Goal: Task Accomplishment & Management: Complete application form

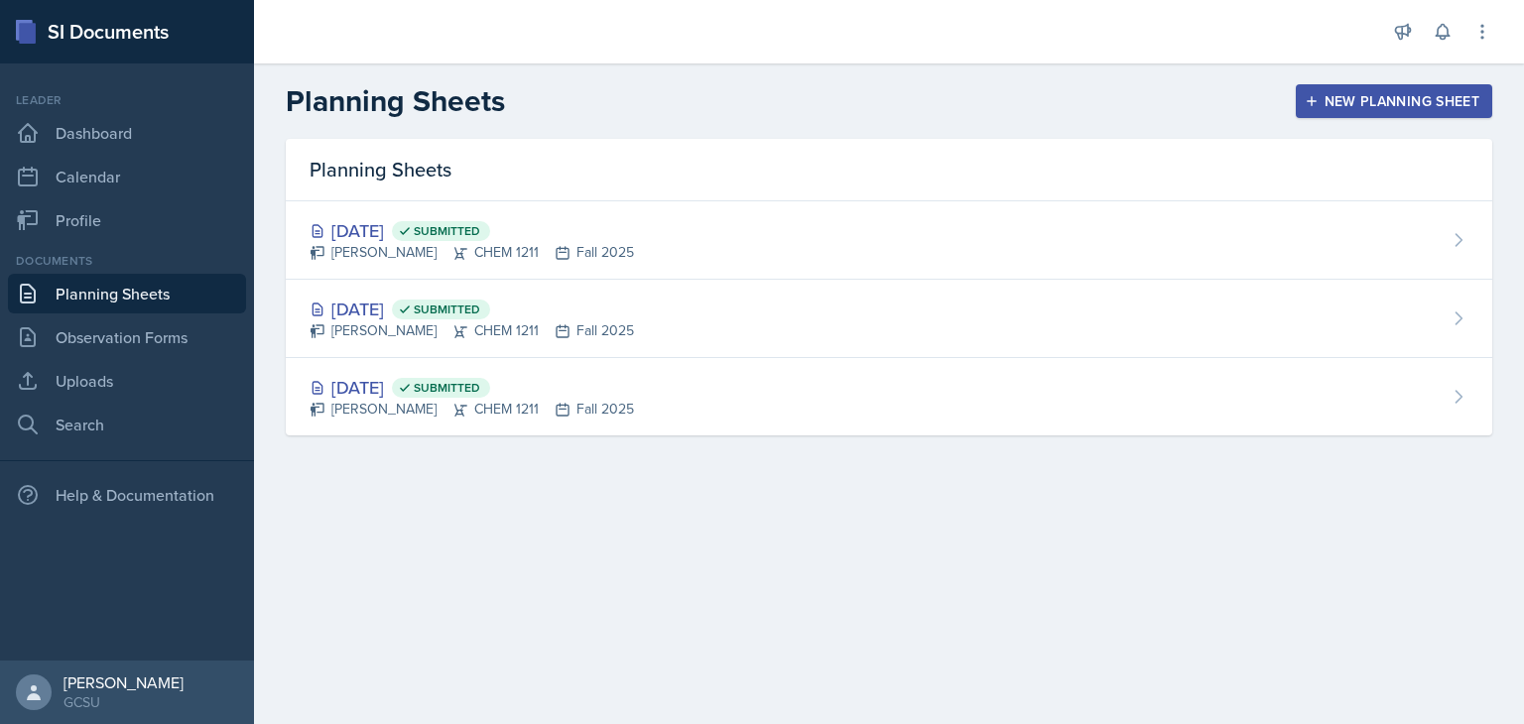
click at [1448, 103] on div "New Planning Sheet" at bounding box center [1394, 101] width 171 height 16
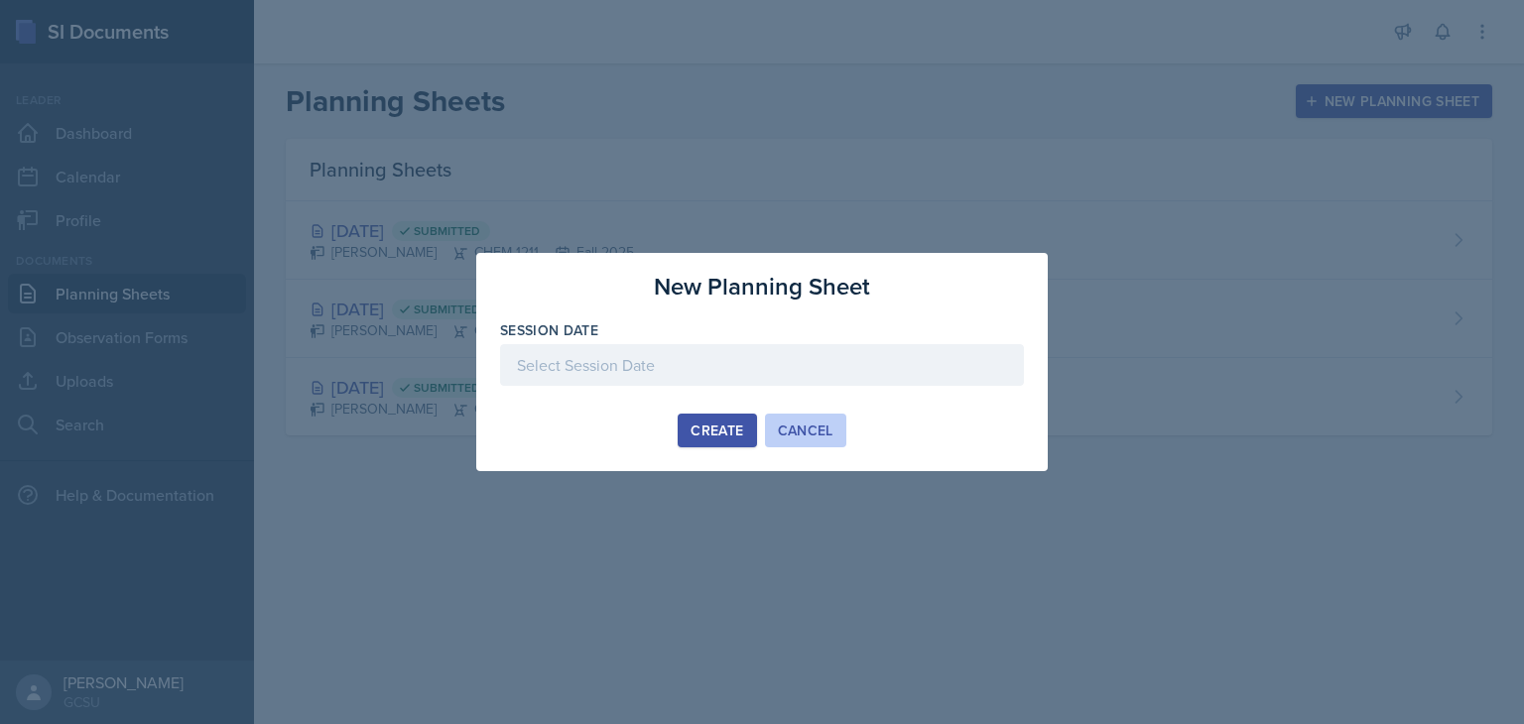
click at [816, 433] on div "Cancel" at bounding box center [806, 431] width 56 height 16
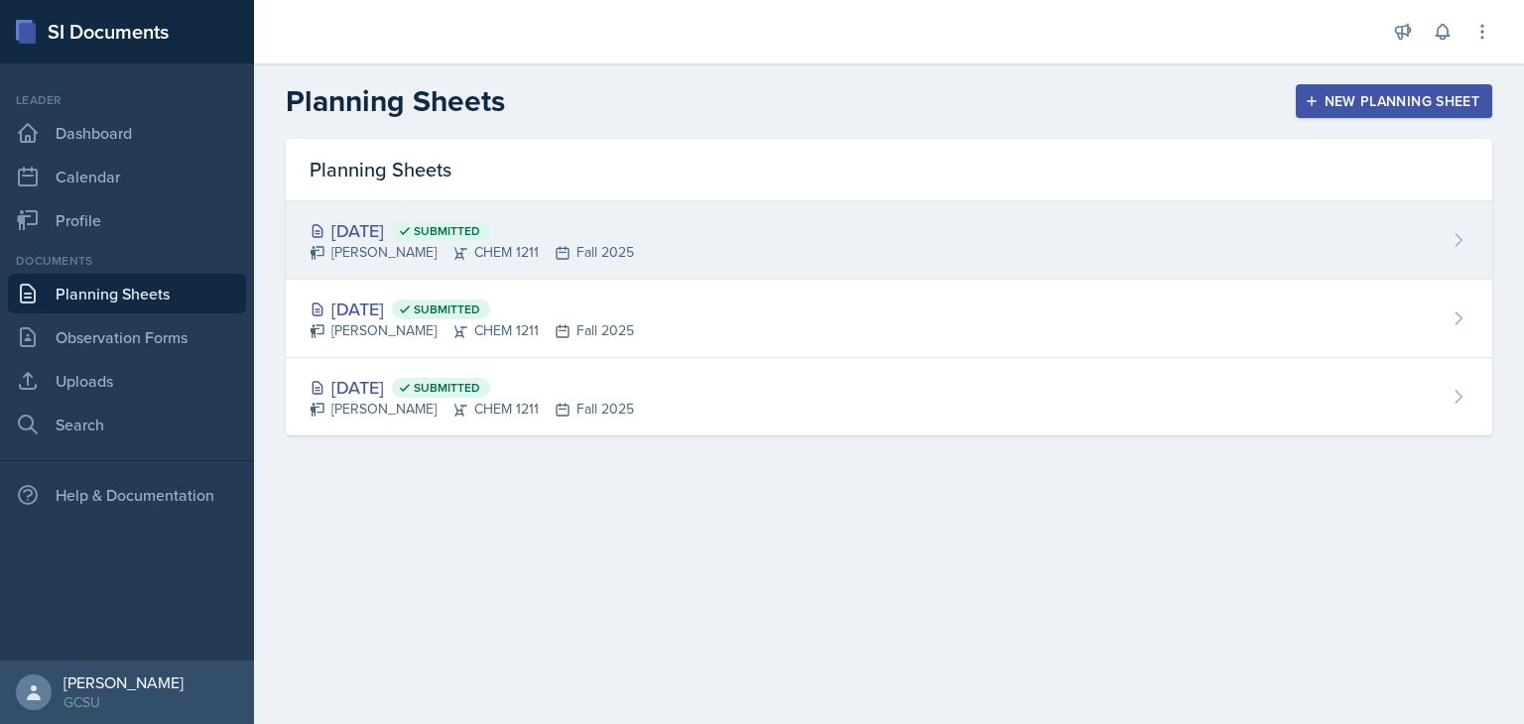
click at [435, 240] on div "[DATE] Submitted" at bounding box center [472, 230] width 324 height 27
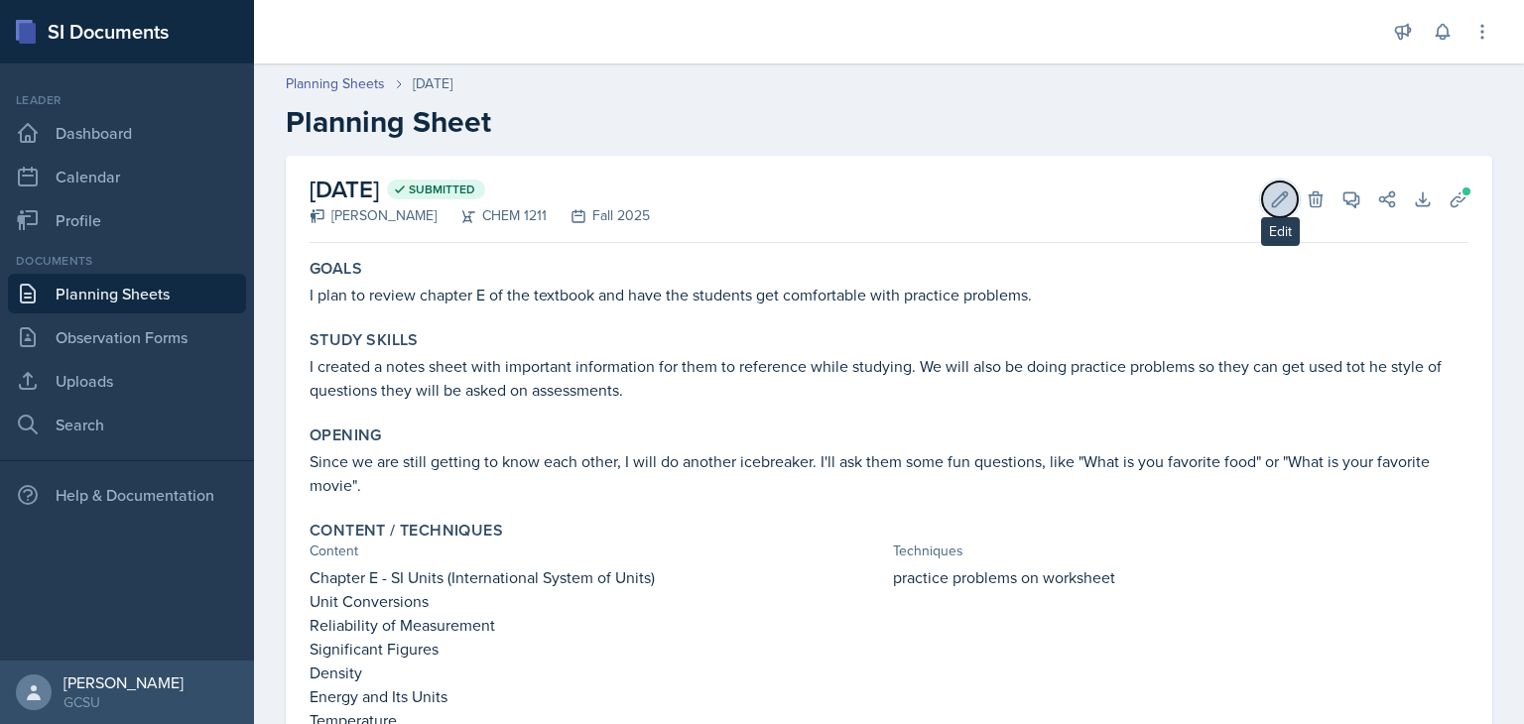
click at [1269, 210] on button "Edit" at bounding box center [1280, 200] width 36 height 36
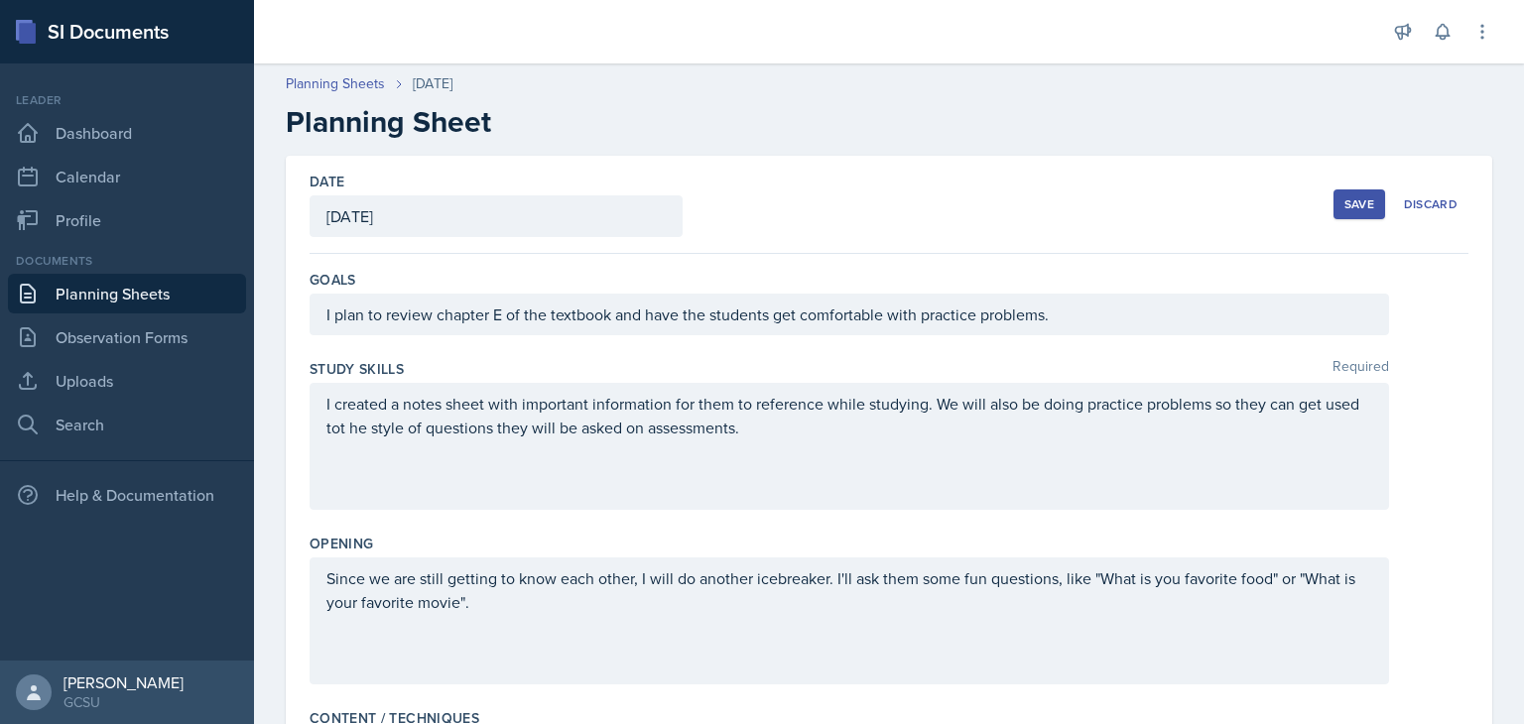
scroll to position [726, 0]
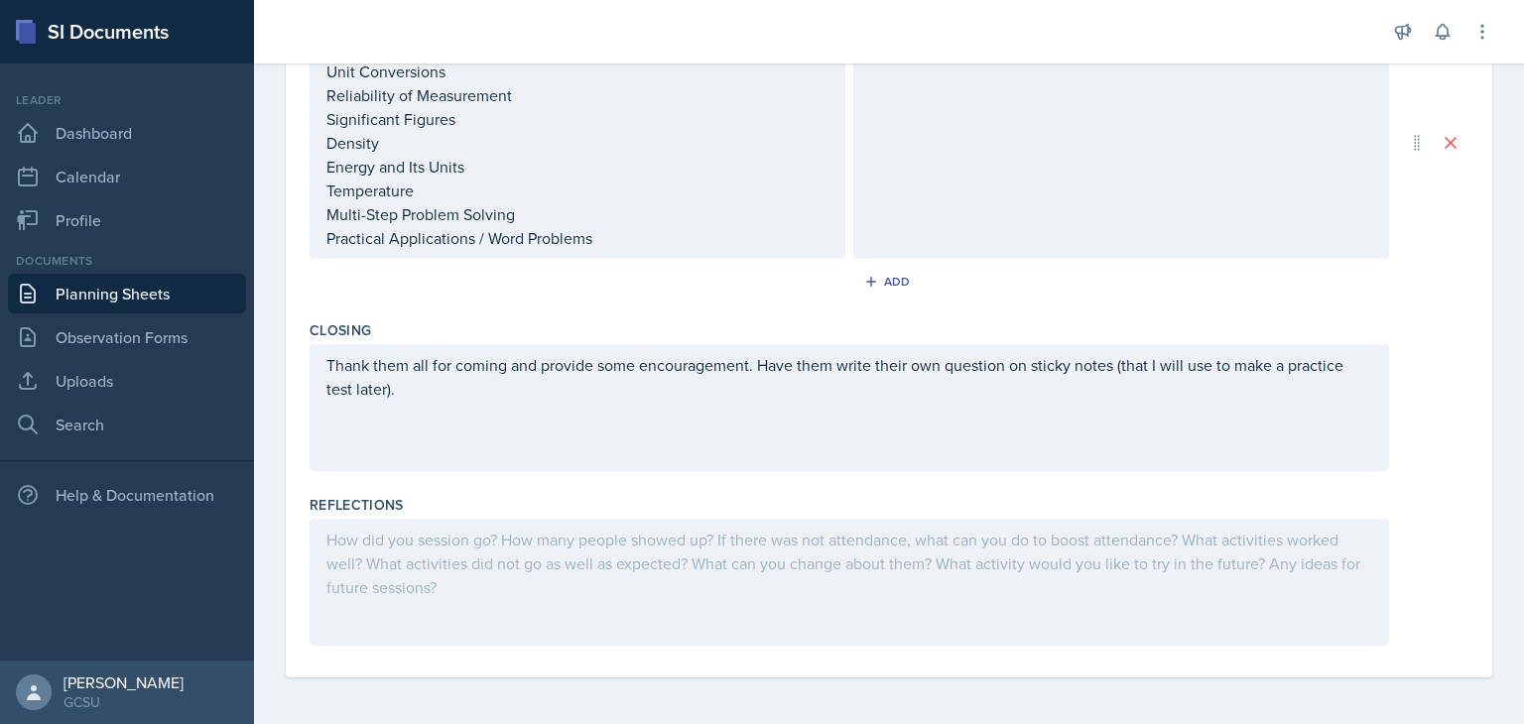
click at [527, 596] on div at bounding box center [850, 582] width 1080 height 127
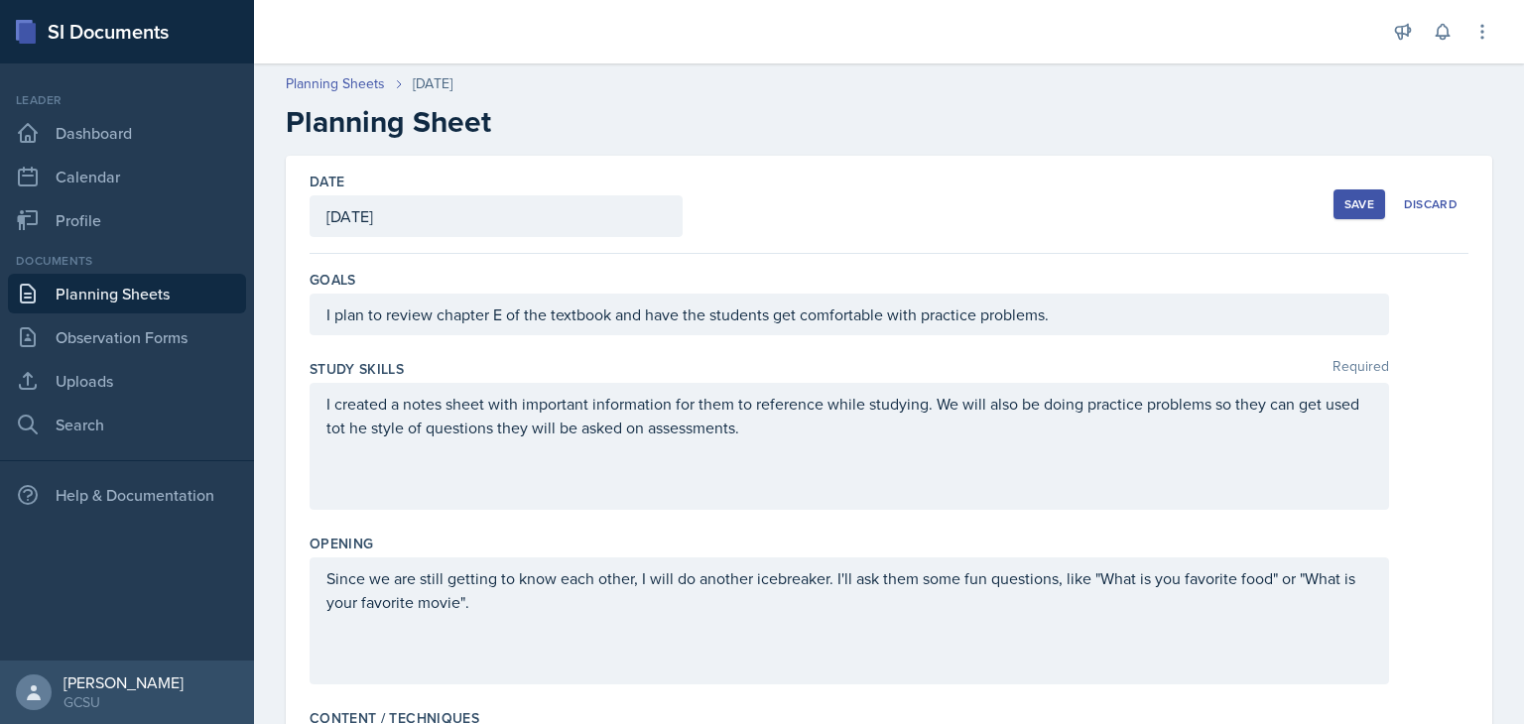
scroll to position [0, 0]
click at [1345, 199] on div "Save" at bounding box center [1360, 204] width 30 height 16
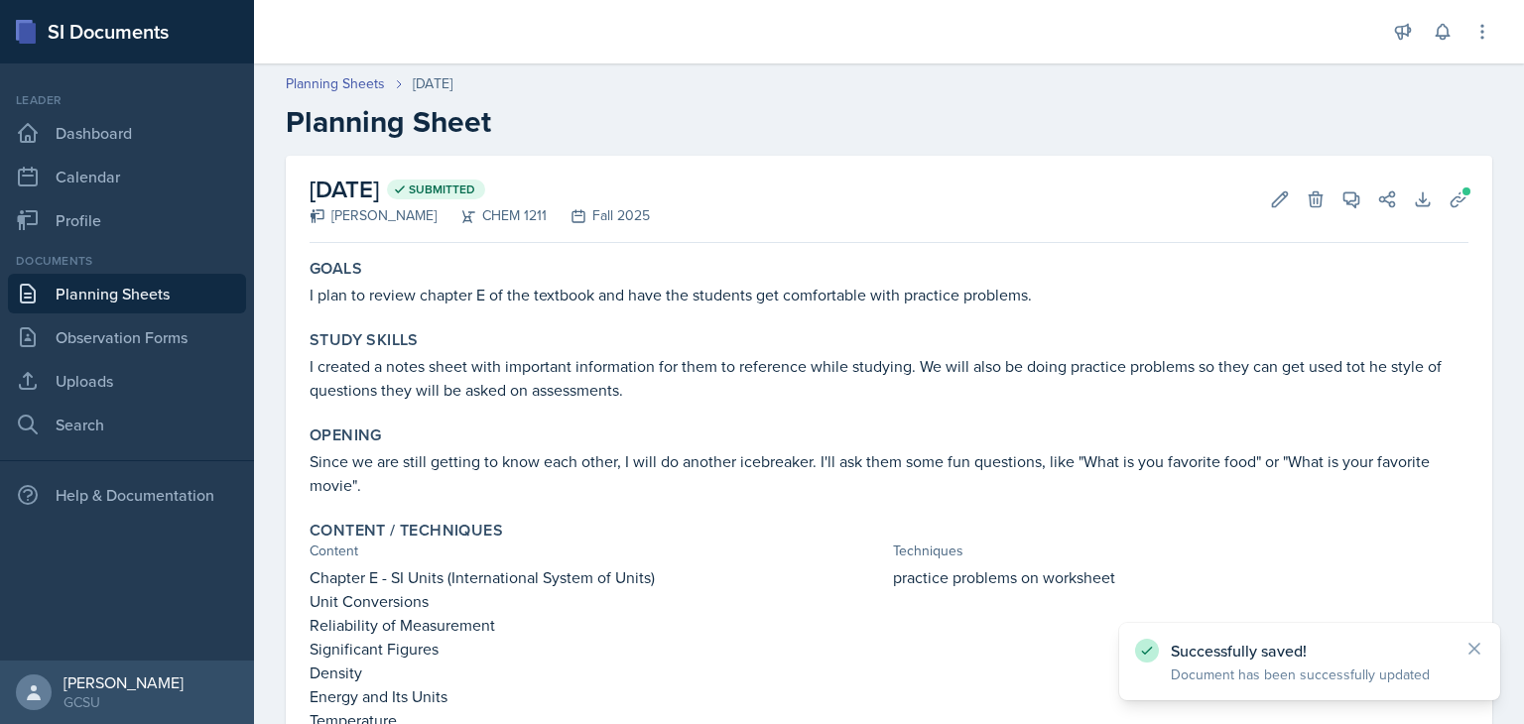
click at [151, 283] on link "Planning Sheets" at bounding box center [127, 294] width 238 height 40
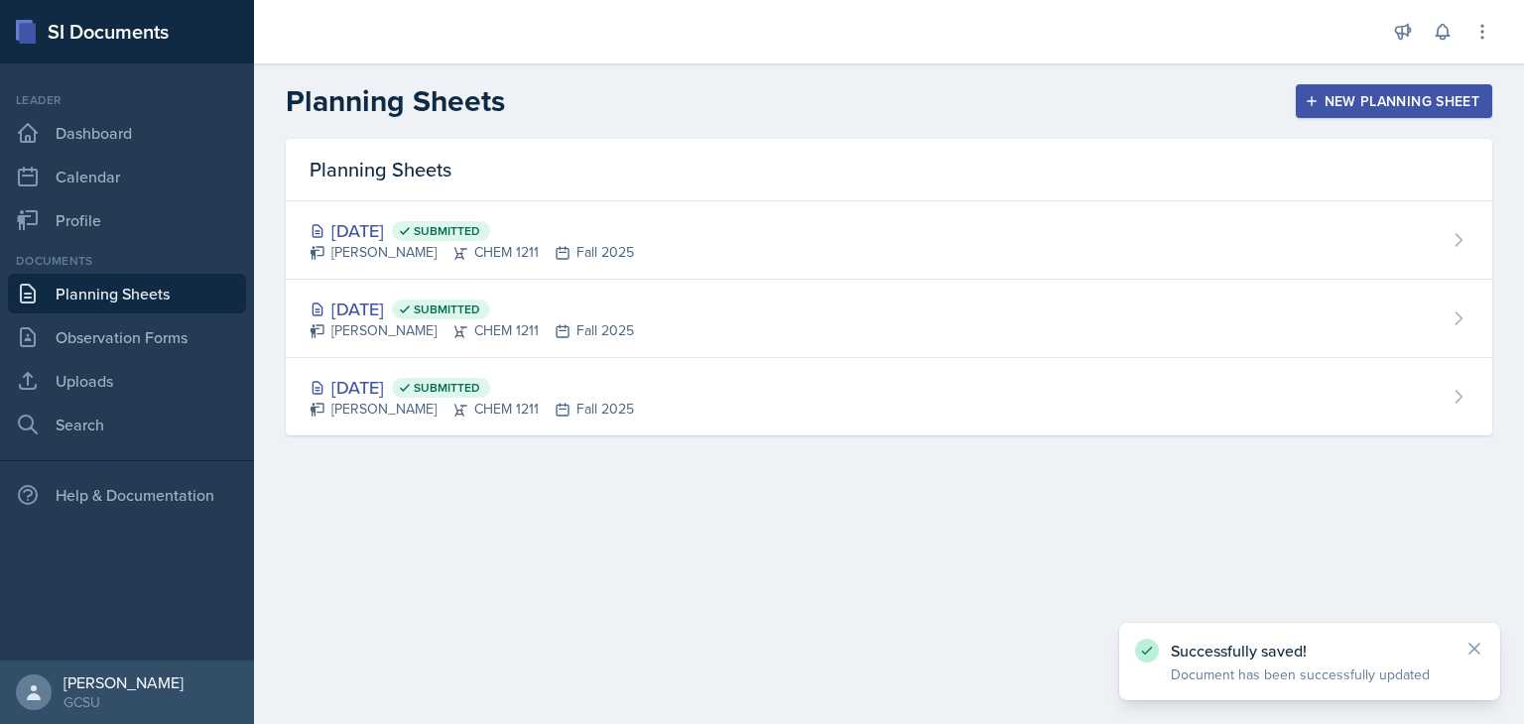
click at [1333, 89] on button "New Planning Sheet" at bounding box center [1394, 101] width 196 height 34
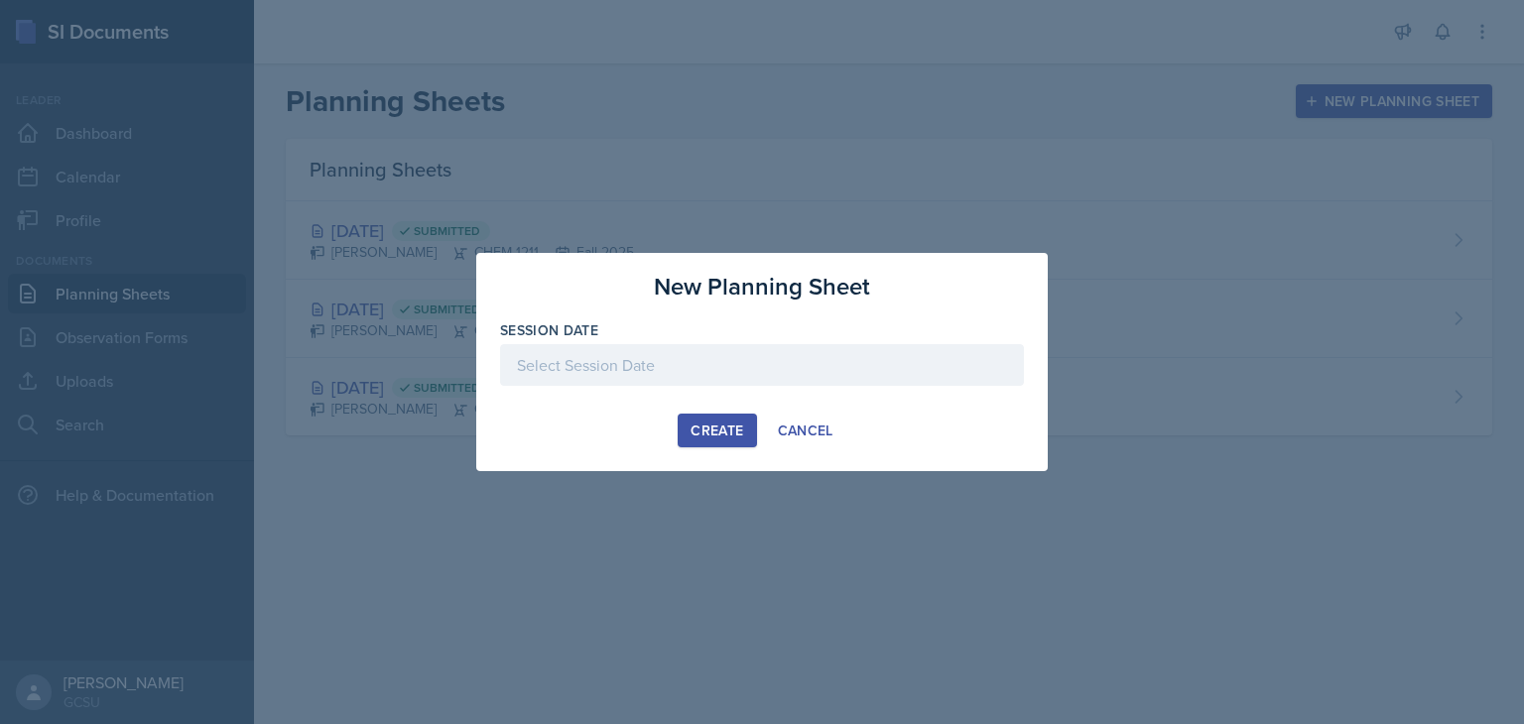
click at [605, 367] on div at bounding box center [762, 365] width 524 height 42
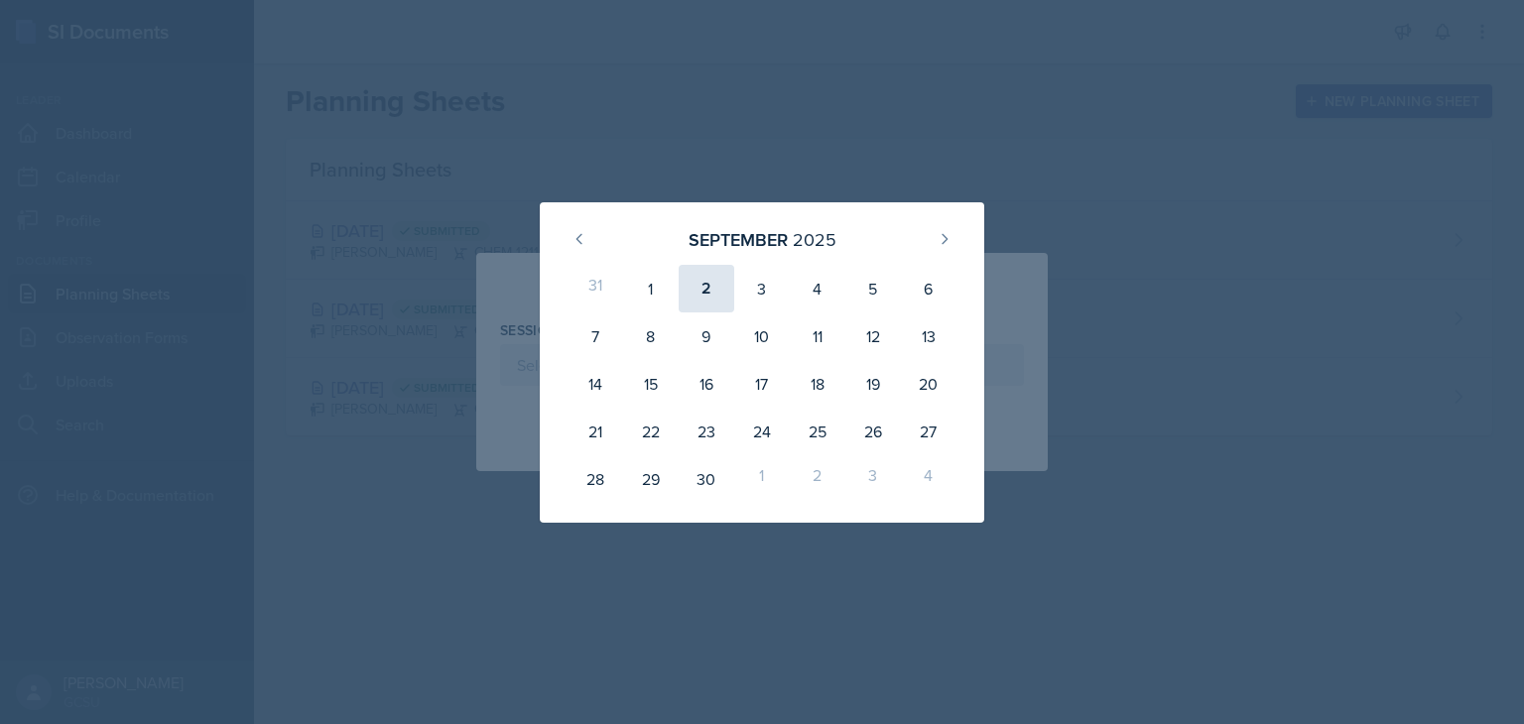
click at [706, 298] on div "2" at bounding box center [707, 289] width 56 height 48
type input "[DATE]"
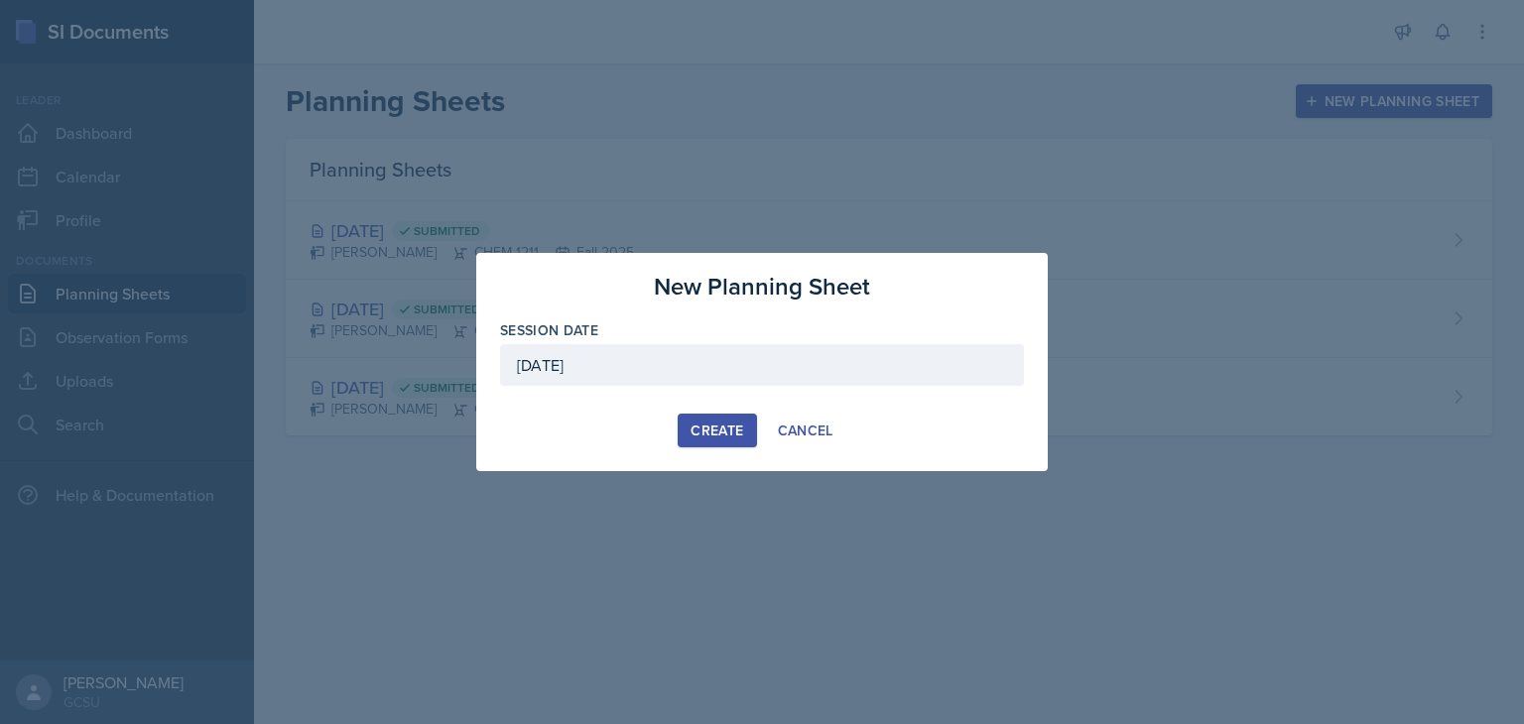
click at [699, 430] on div "Create" at bounding box center [717, 431] width 53 height 16
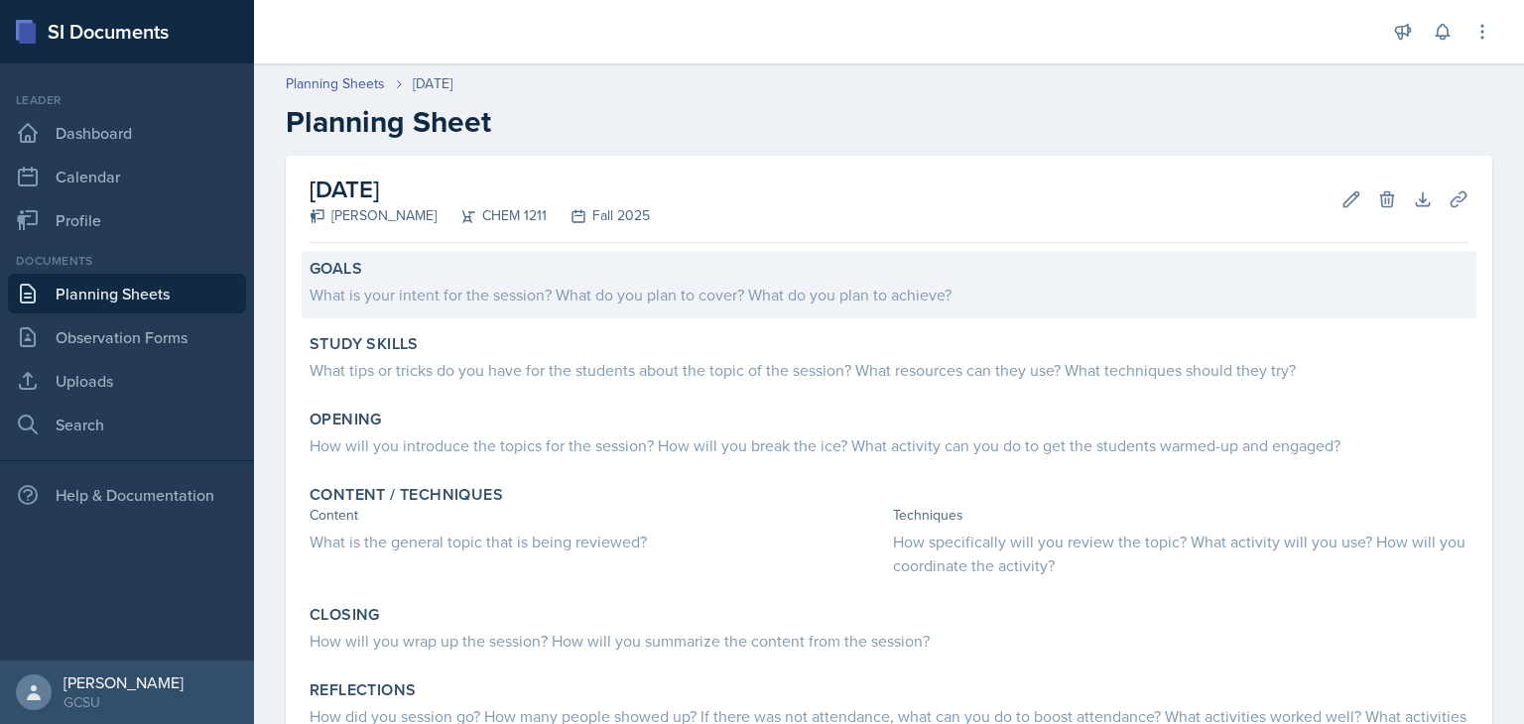
click at [795, 295] on div "What is your intent for the session? What do you plan to cover? What do you pla…" at bounding box center [889, 295] width 1159 height 24
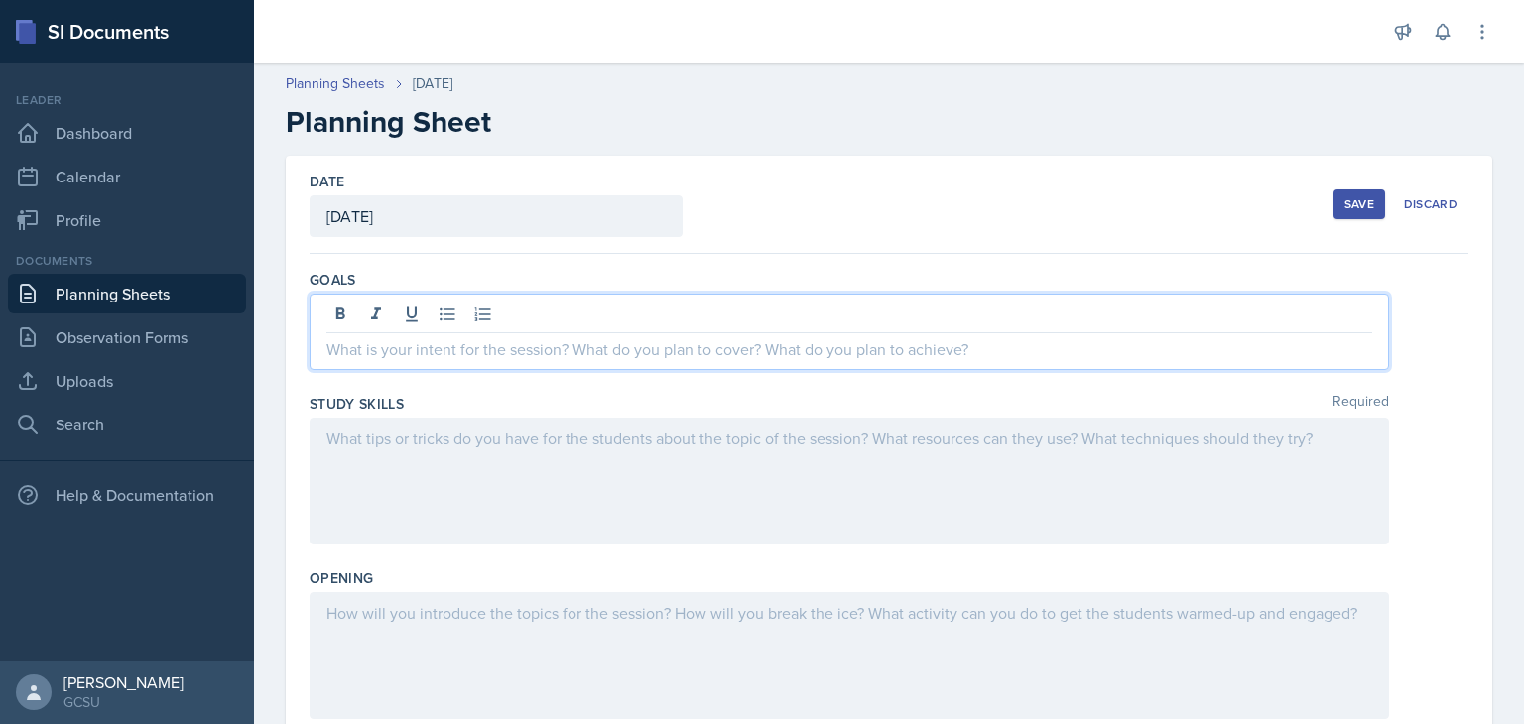
click at [649, 315] on div at bounding box center [850, 332] width 1080 height 76
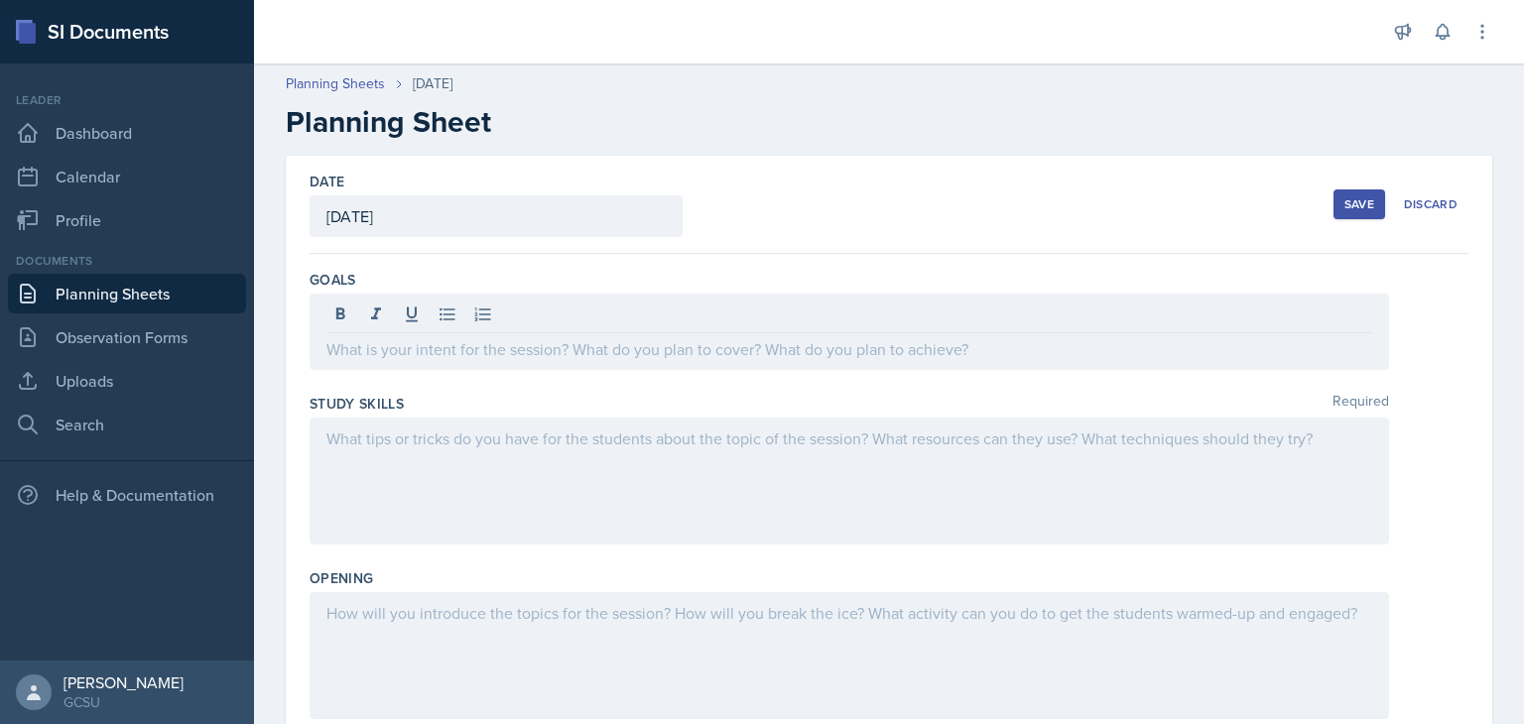
click at [497, 365] on div at bounding box center [850, 332] width 1080 height 76
click at [482, 476] on div at bounding box center [850, 481] width 1080 height 127
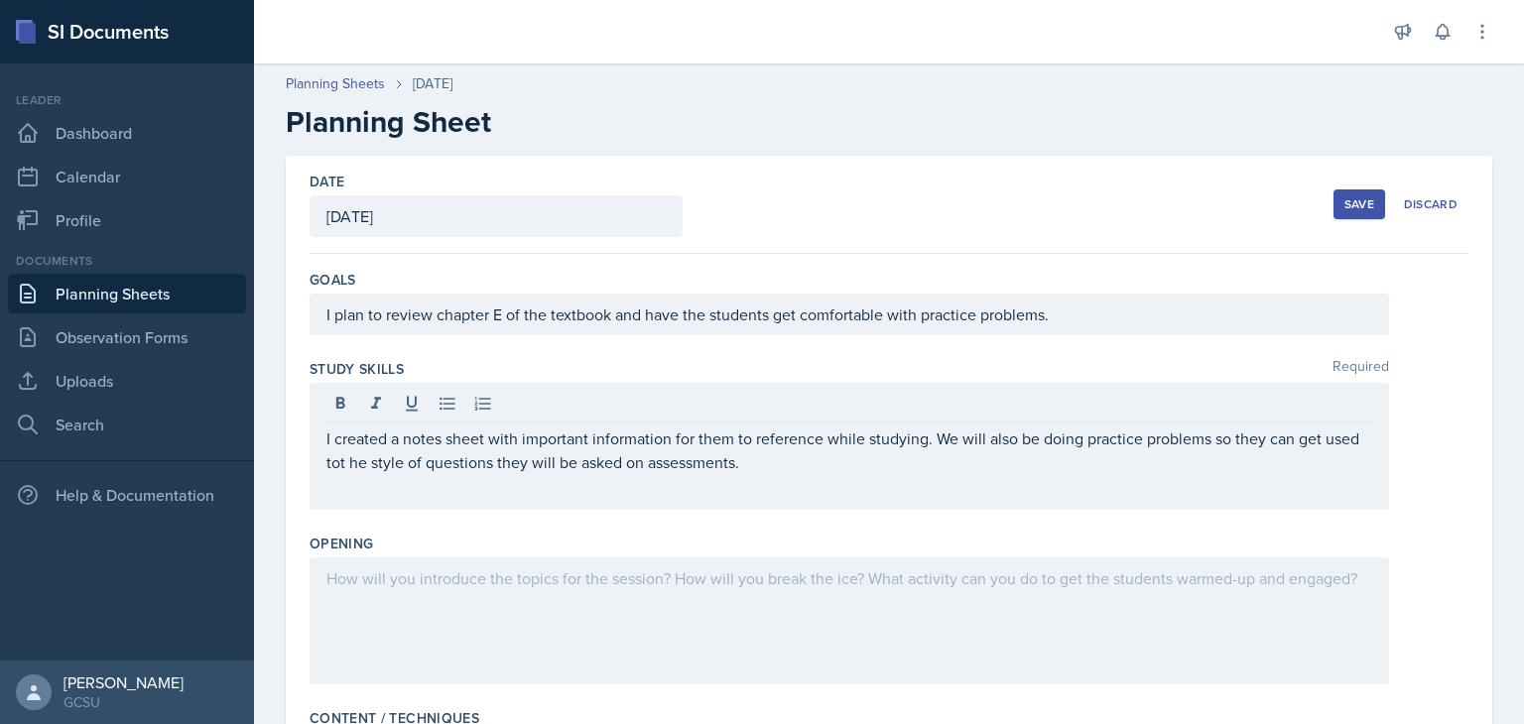
click at [507, 611] on div at bounding box center [850, 621] width 1080 height 127
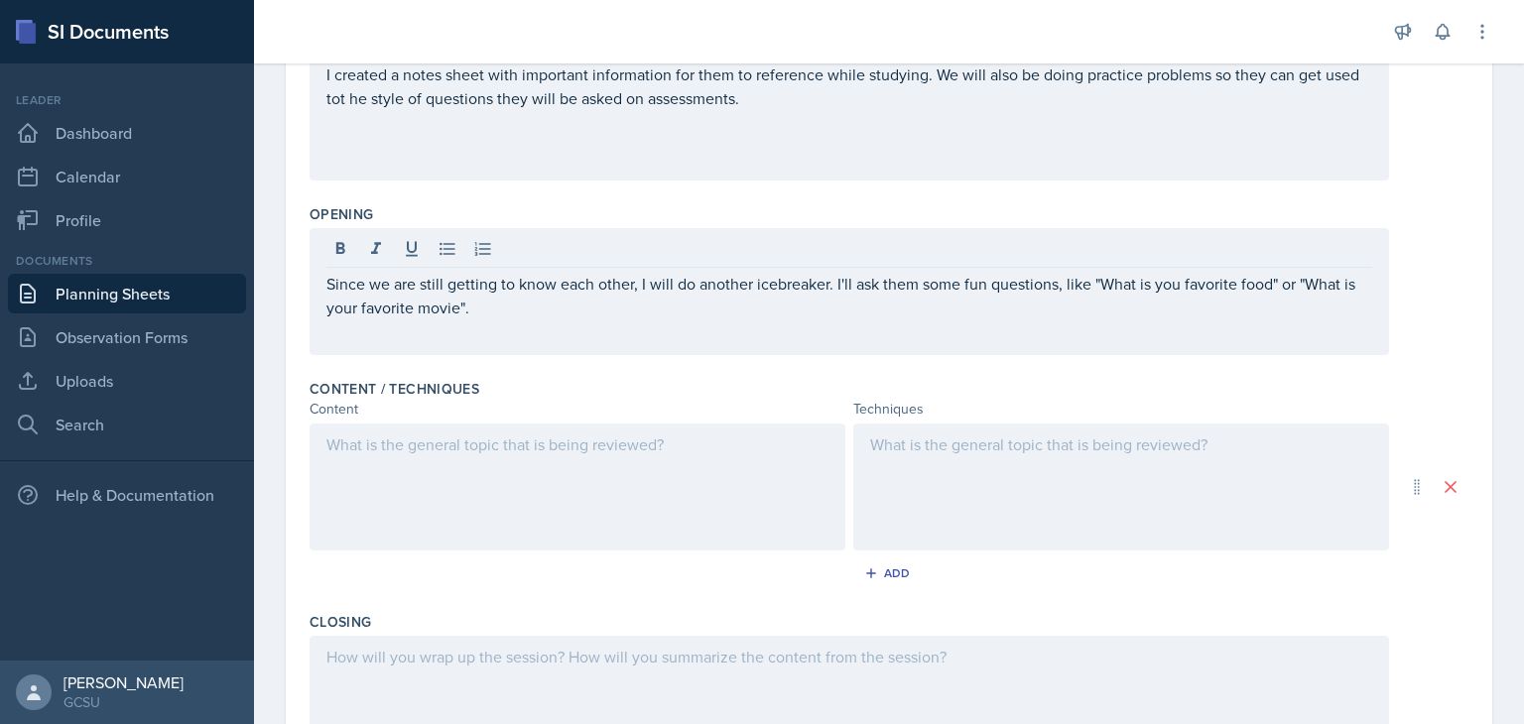
click at [537, 457] on div at bounding box center [578, 487] width 536 height 127
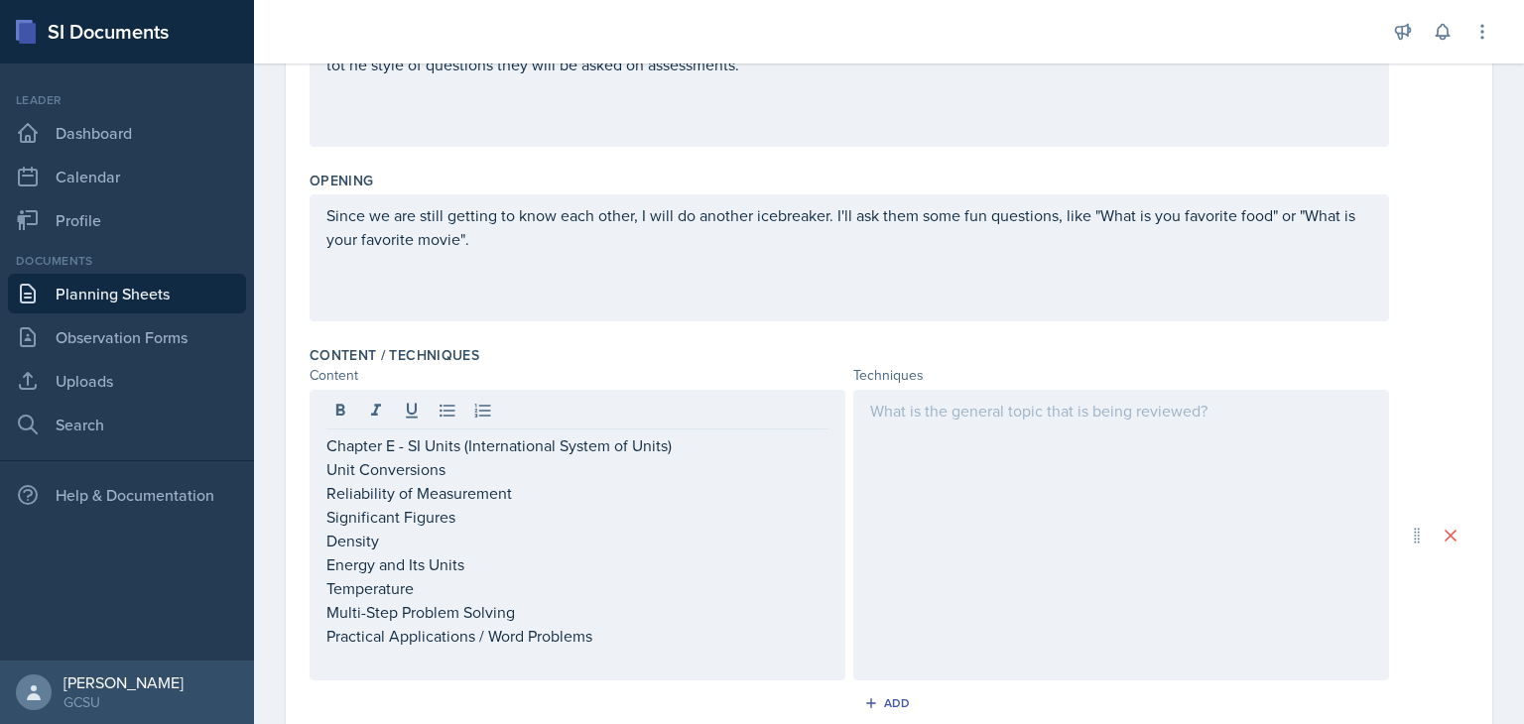
click at [1048, 517] on div at bounding box center [1121, 535] width 536 height 291
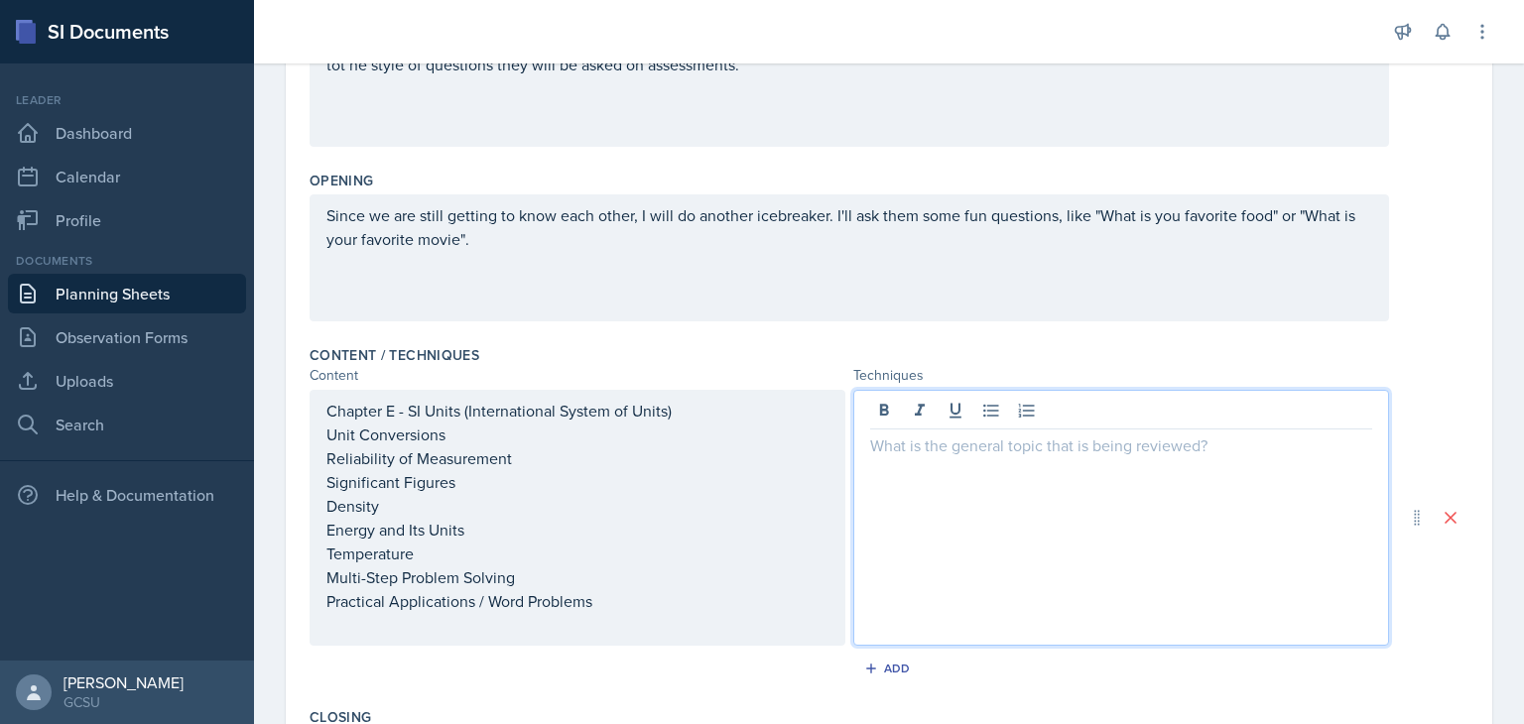
scroll to position [397, 0]
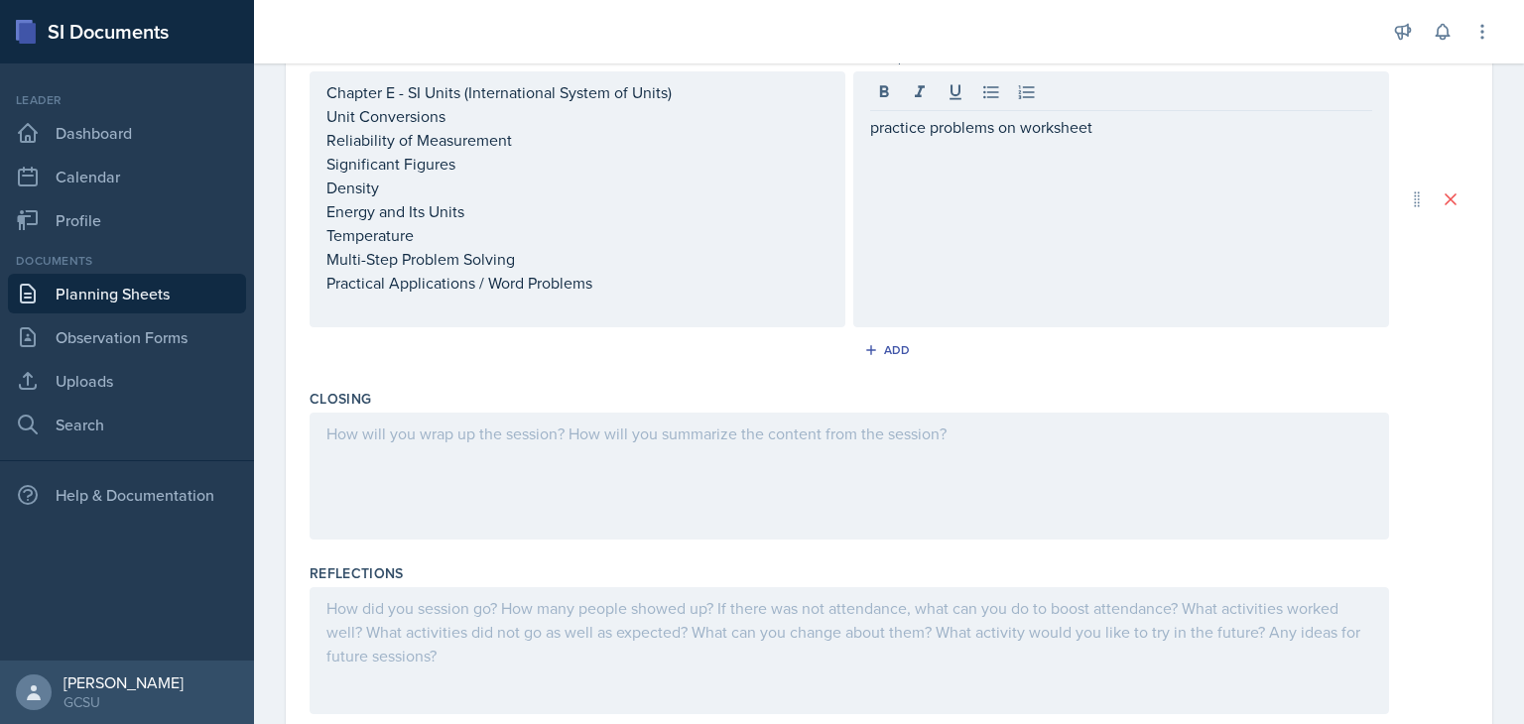
click at [941, 451] on div at bounding box center [850, 476] width 1080 height 127
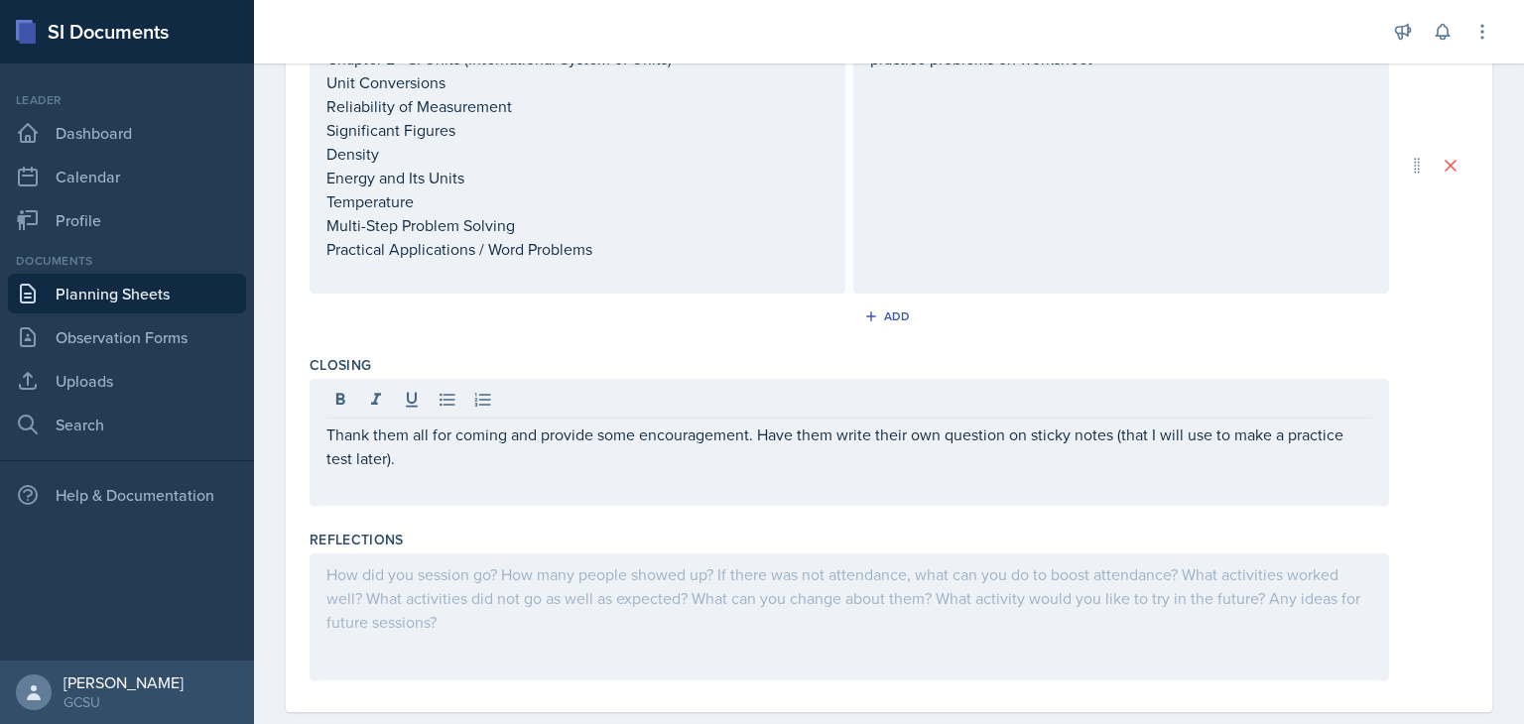
click at [537, 592] on div at bounding box center [850, 617] width 1080 height 127
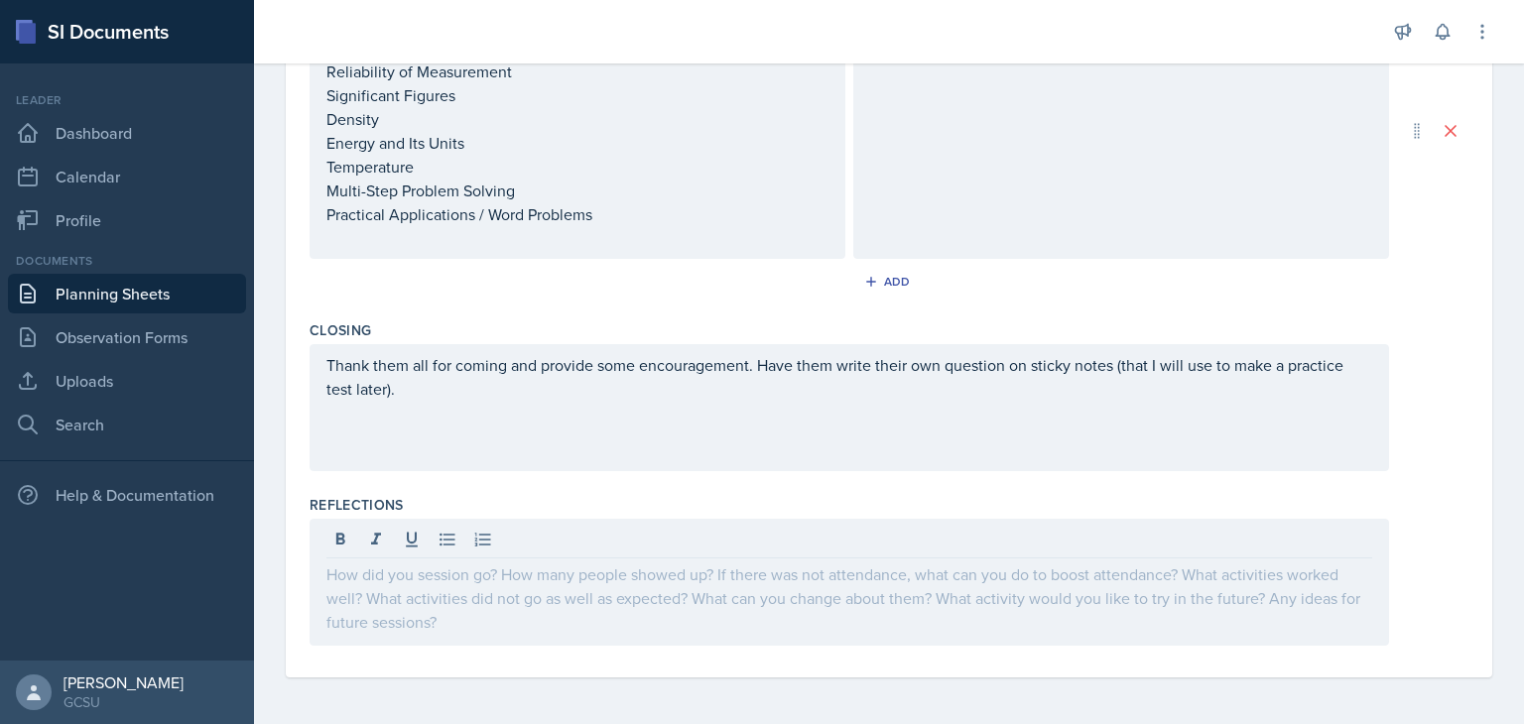
click at [609, 481] on div "Closing Thank them all for coming and provide some encouragement. Have them wri…" at bounding box center [889, 400] width 1159 height 175
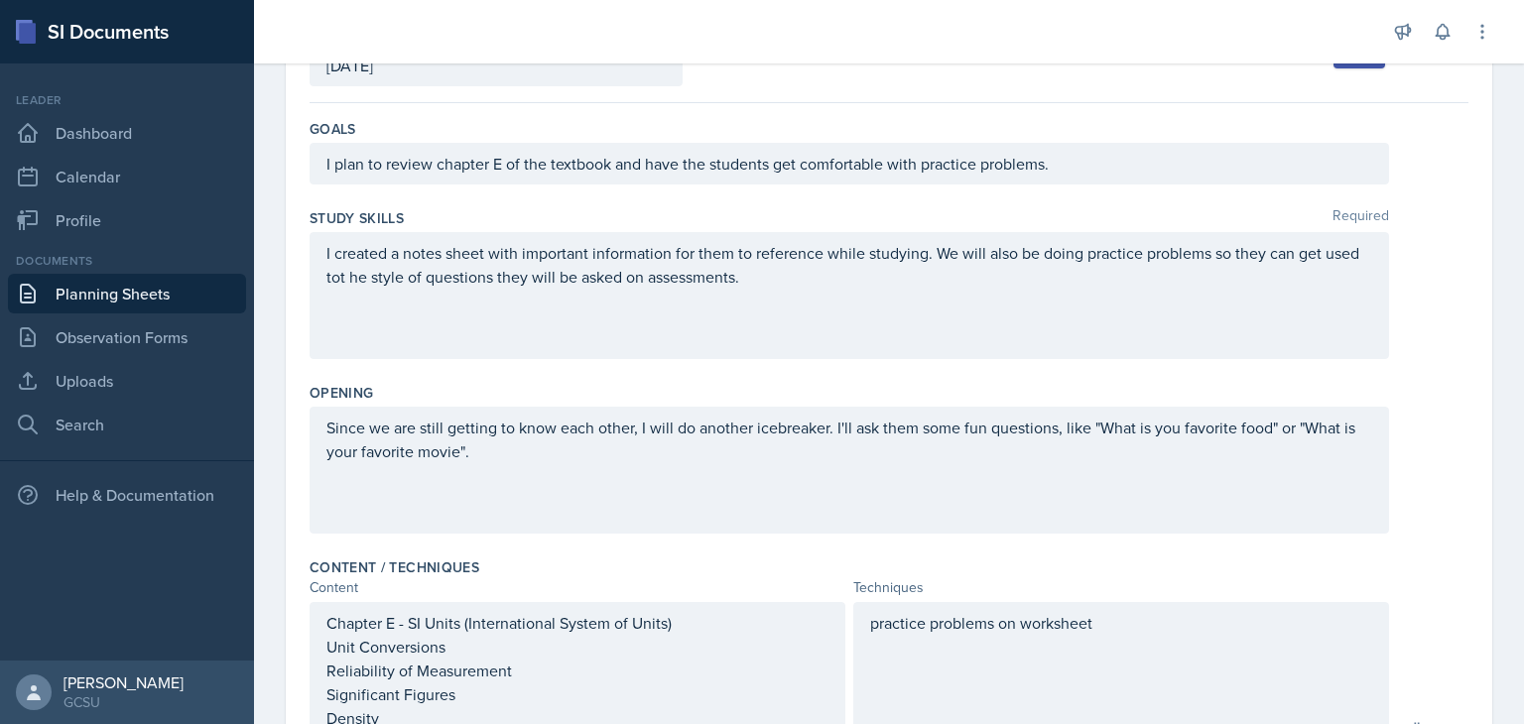
scroll to position [0, 0]
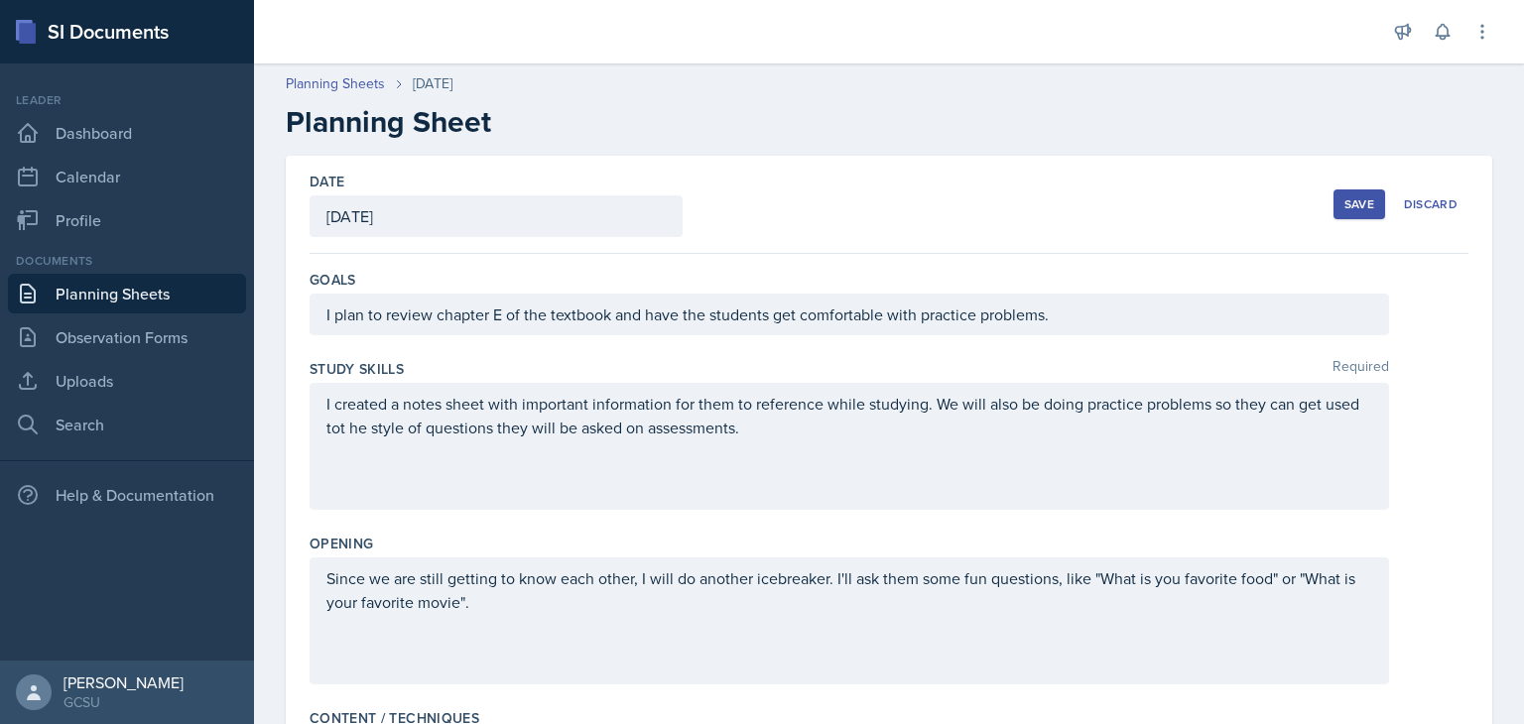
click at [1337, 214] on button "Save" at bounding box center [1360, 205] width 52 height 30
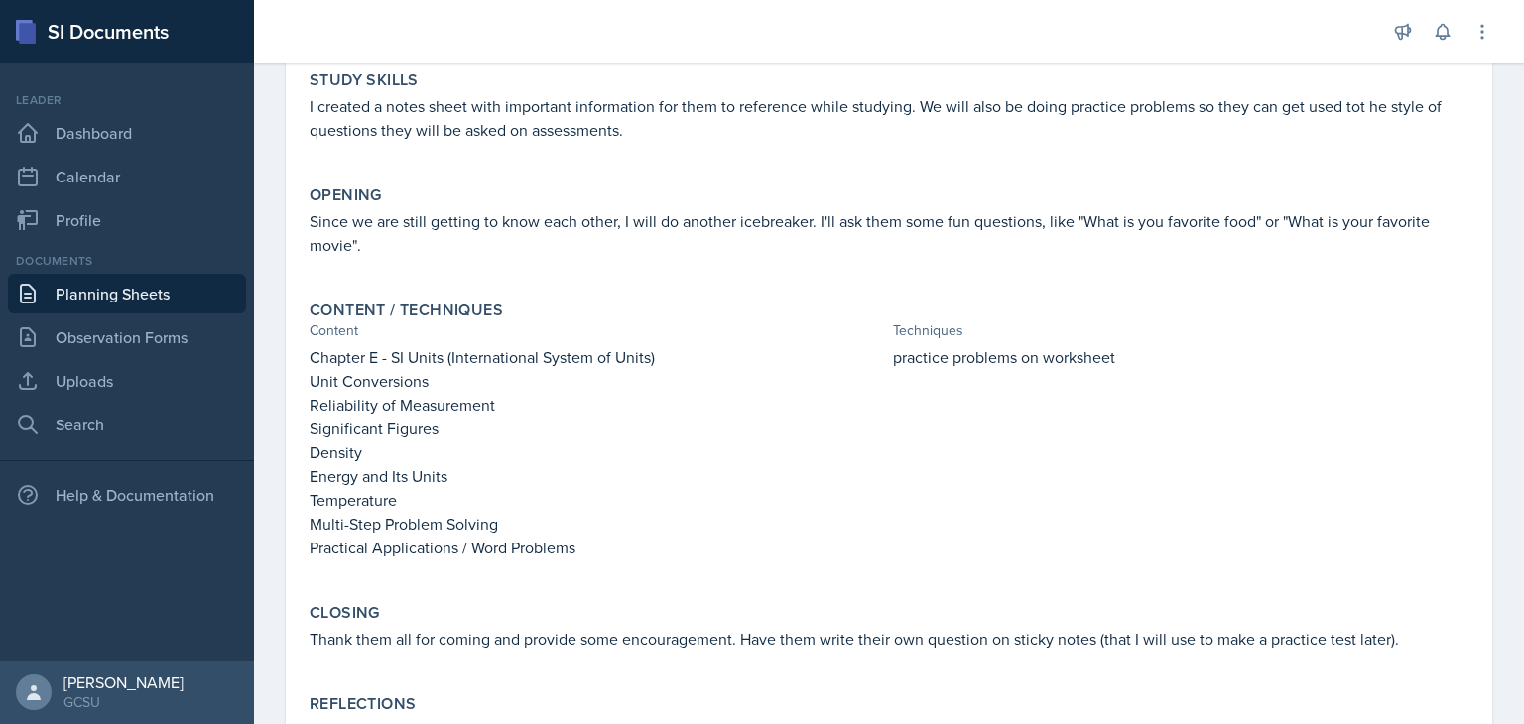
scroll to position [261, 0]
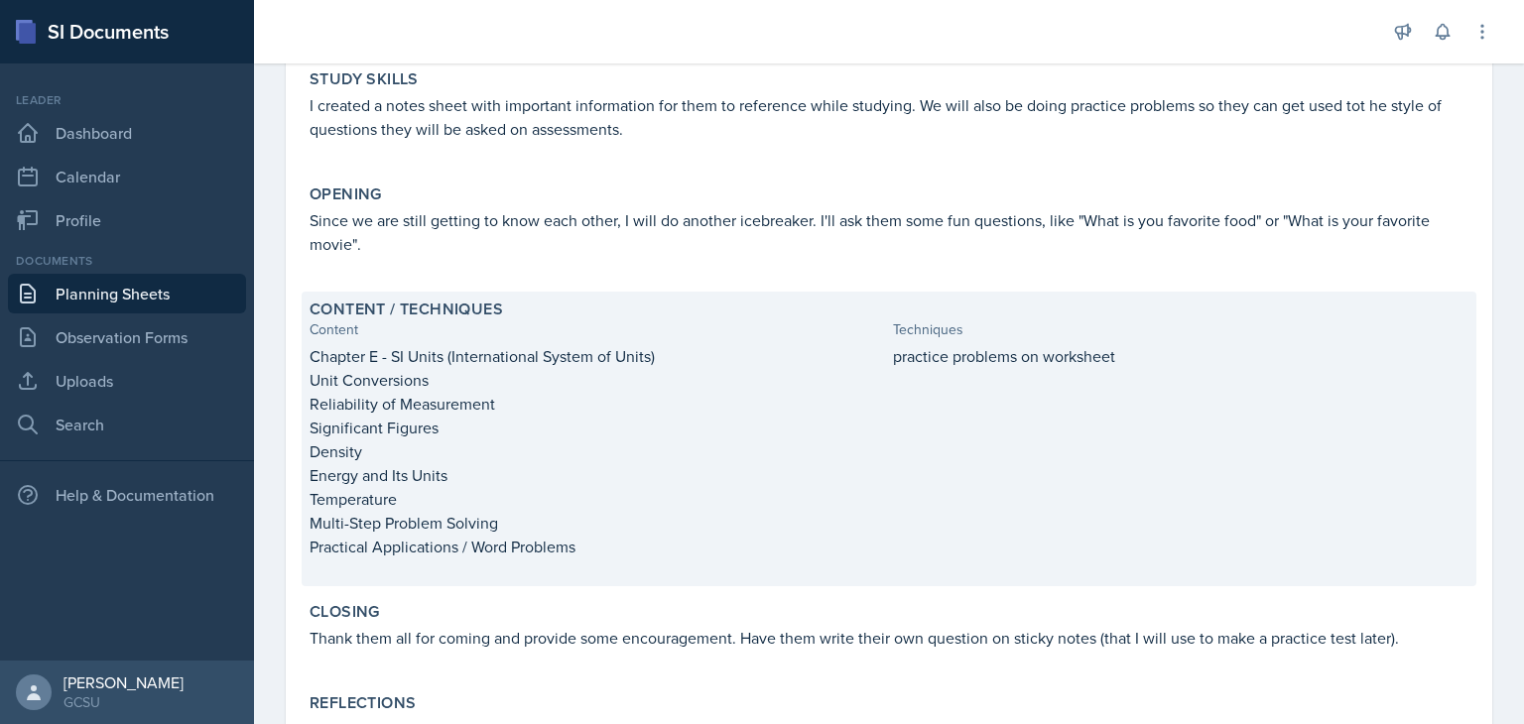
click at [917, 368] on p at bounding box center [1181, 378] width 576 height 20
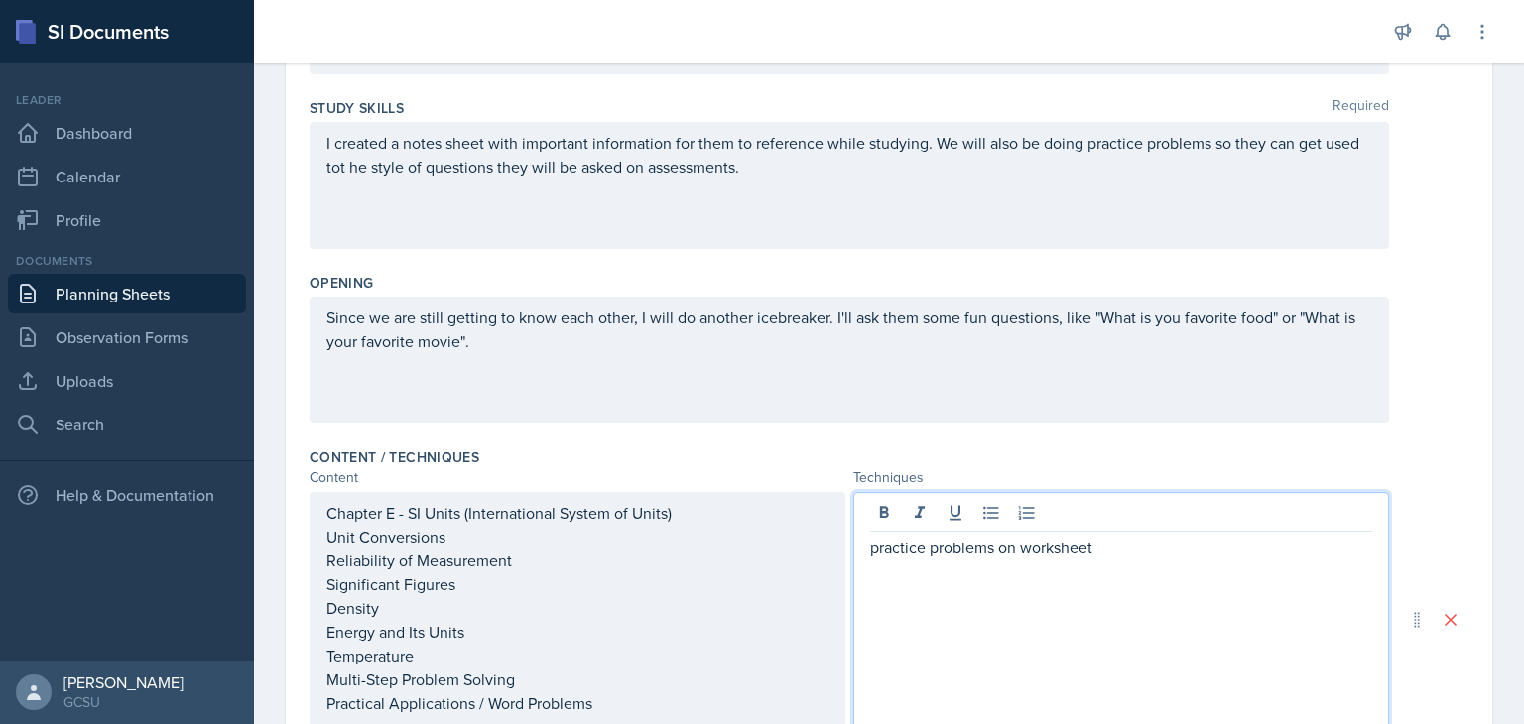
click at [1147, 505] on div "practice problems on worksheet" at bounding box center [1121, 620] width 536 height 256
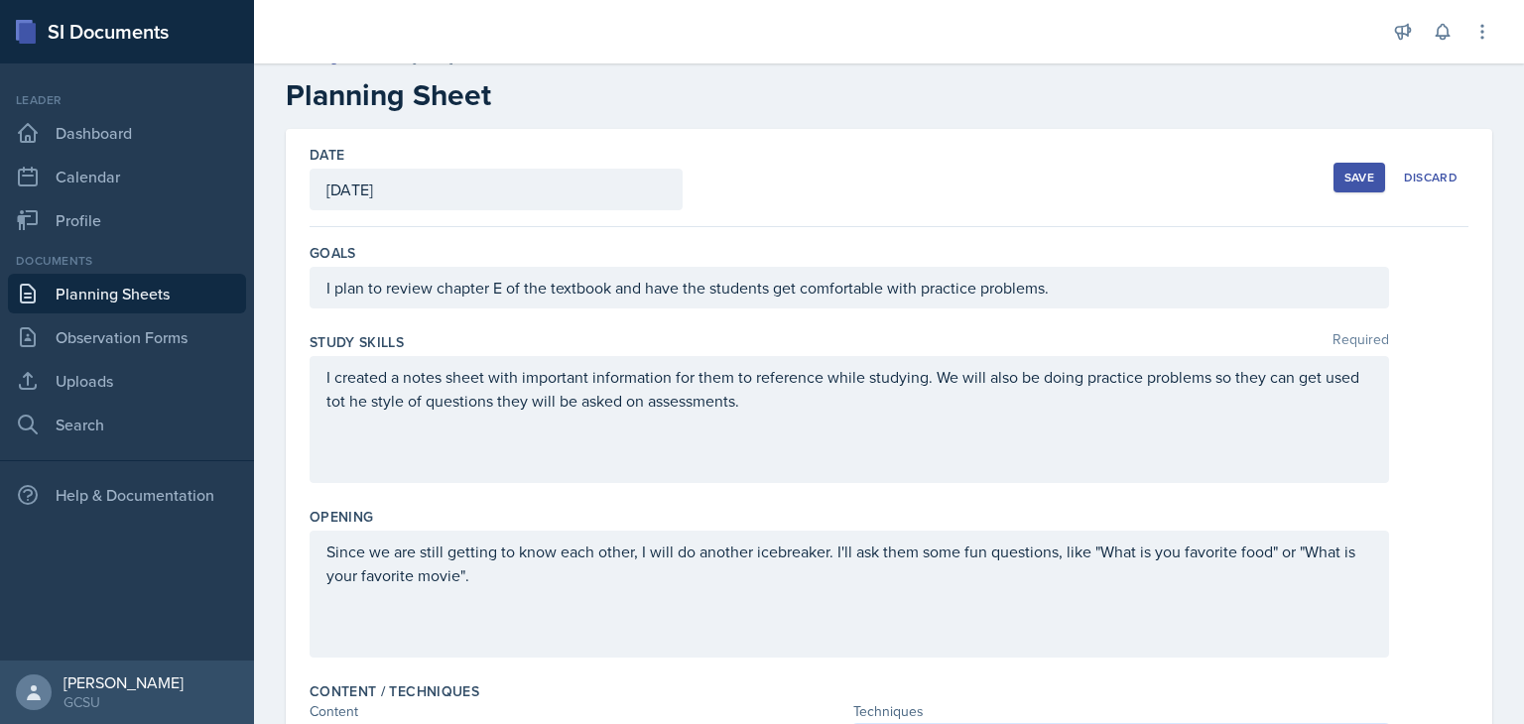
scroll to position [0, 0]
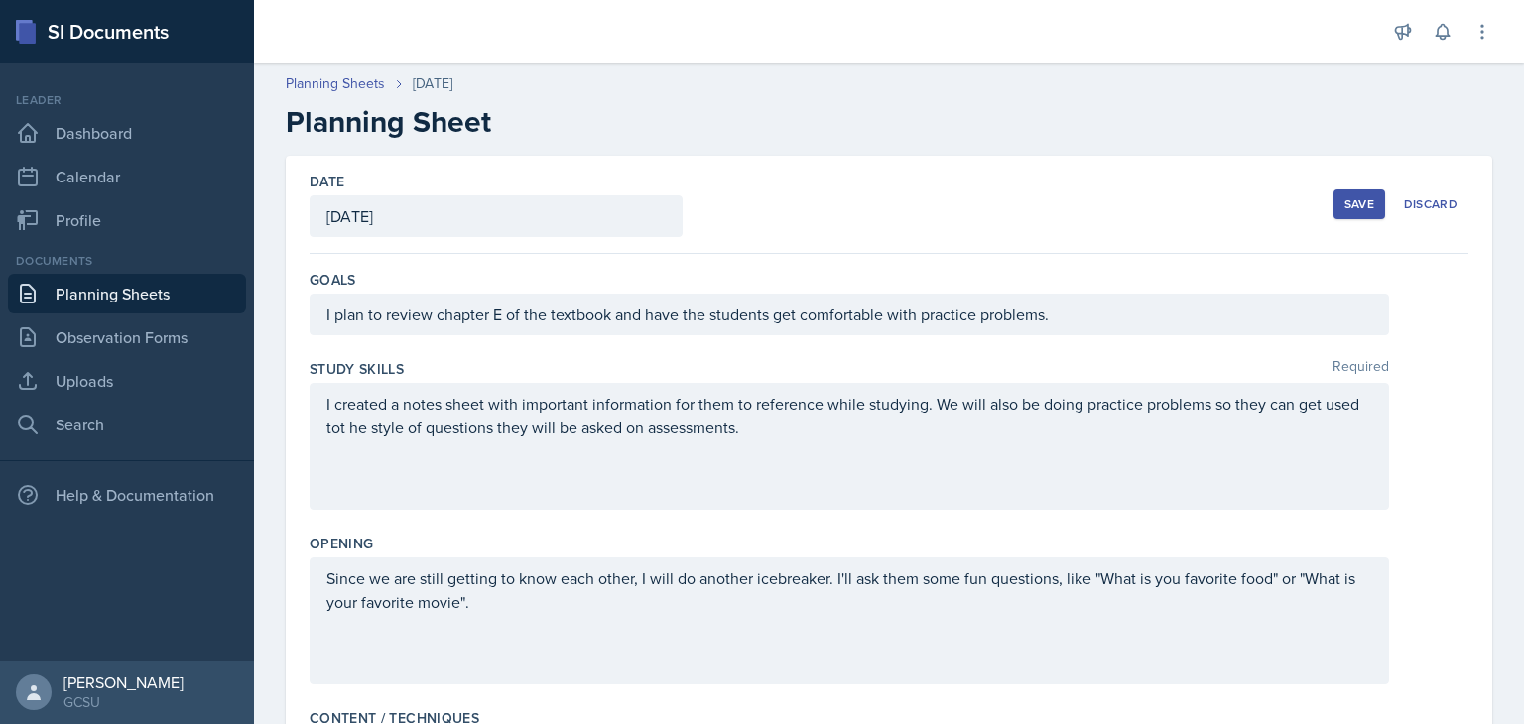
click at [1334, 198] on button "Save" at bounding box center [1360, 205] width 52 height 30
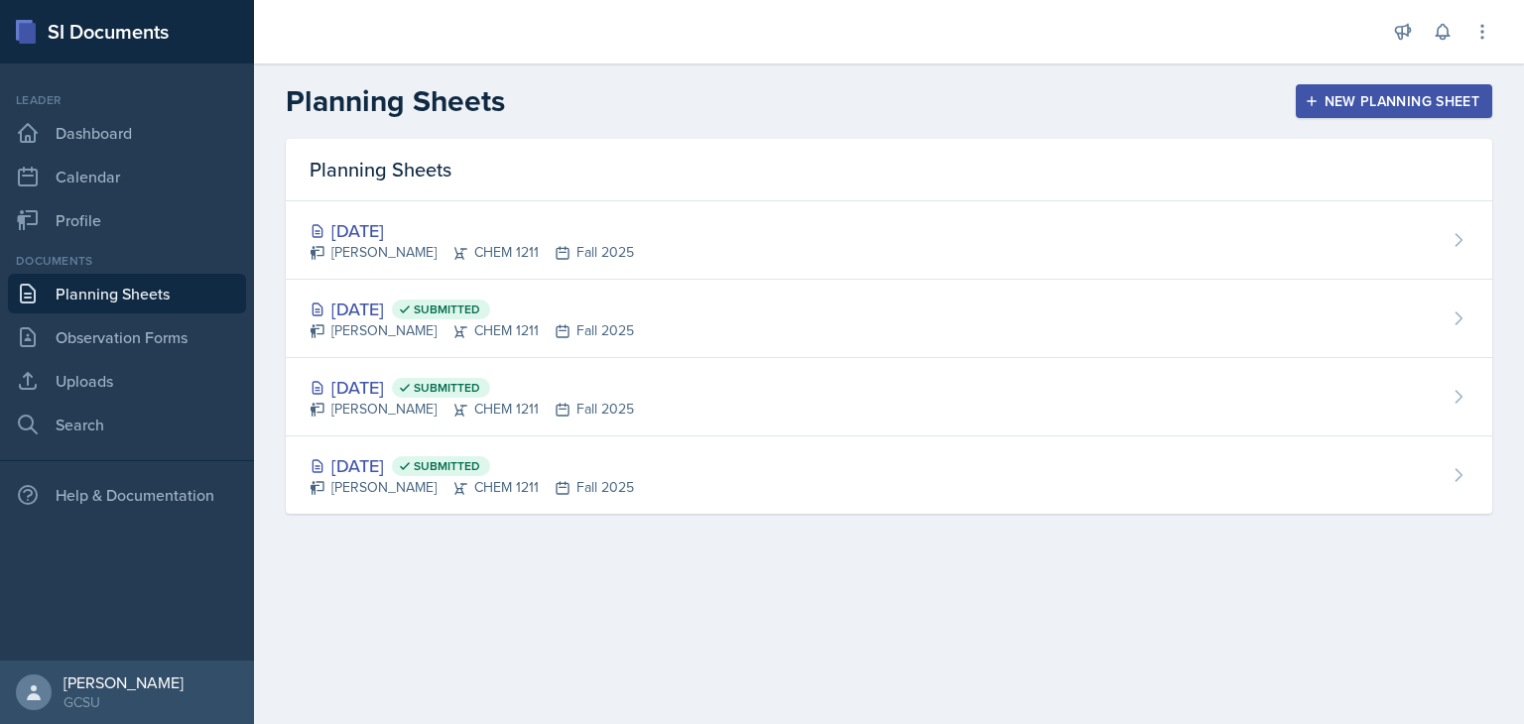
click at [955, 592] on main "Planning Sheets New Planning Sheet Planning Sheets Sep 2nd, 2025 Rebecca Deroth…" at bounding box center [889, 394] width 1270 height 661
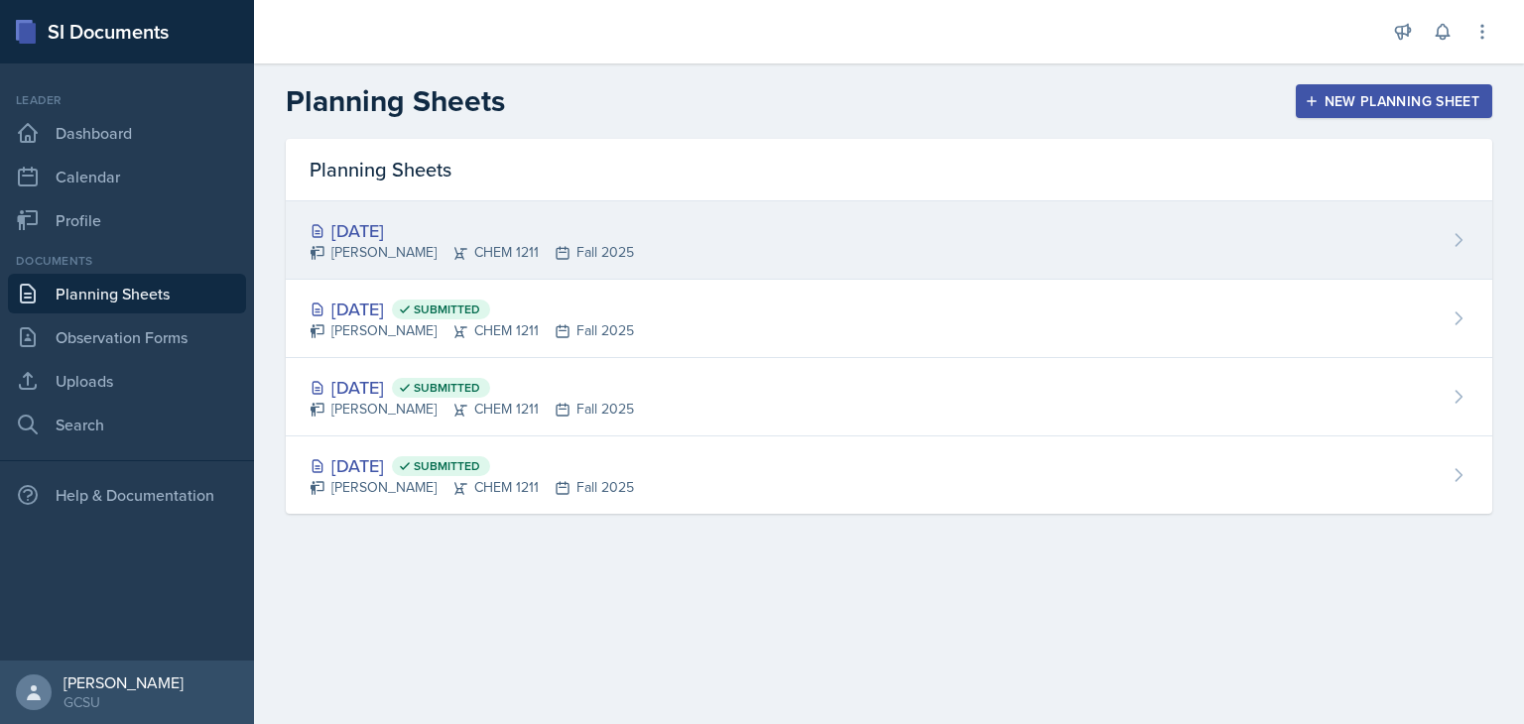
click at [468, 243] on div "Rebecca Deroth CHEM 1211 Fall 2025" at bounding box center [472, 252] width 324 height 21
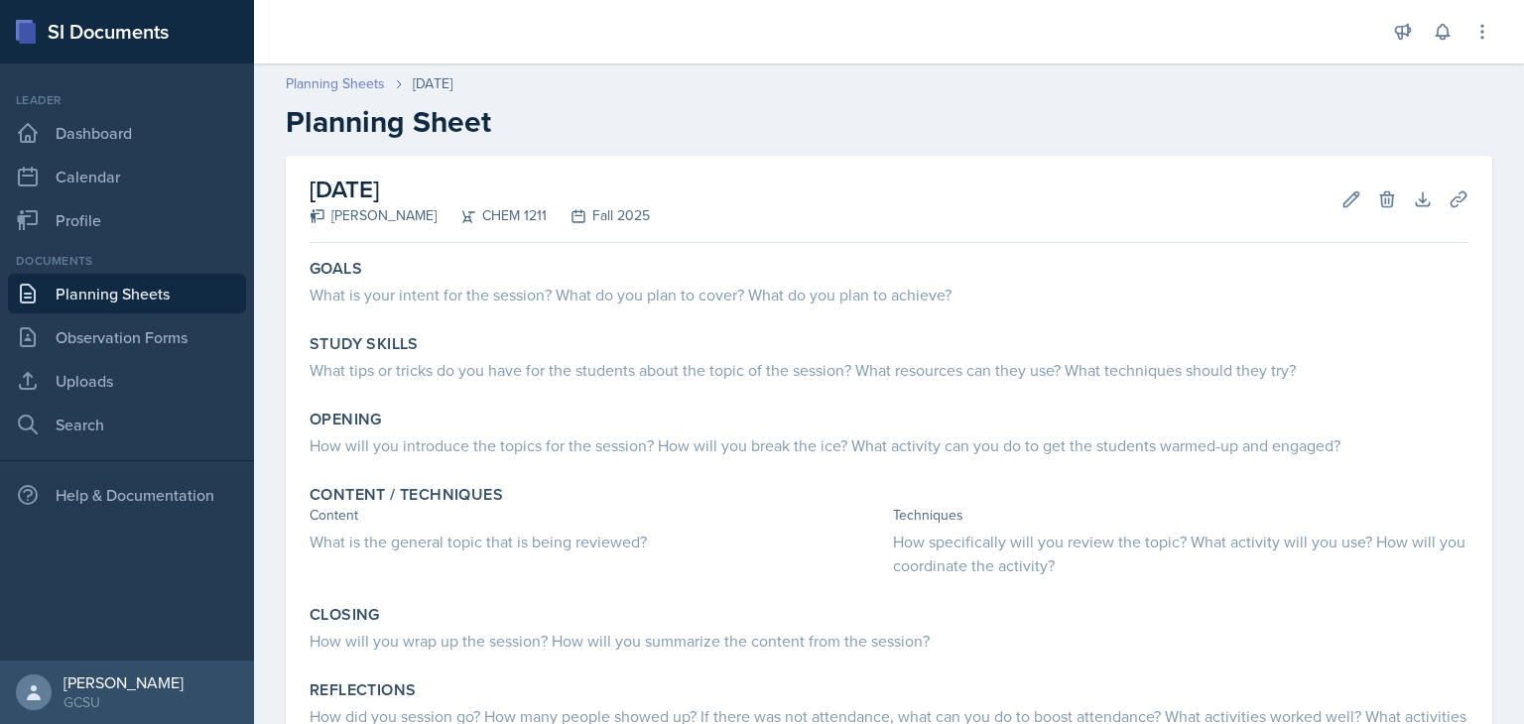
click at [344, 75] on link "Planning Sheets" at bounding box center [335, 83] width 99 height 21
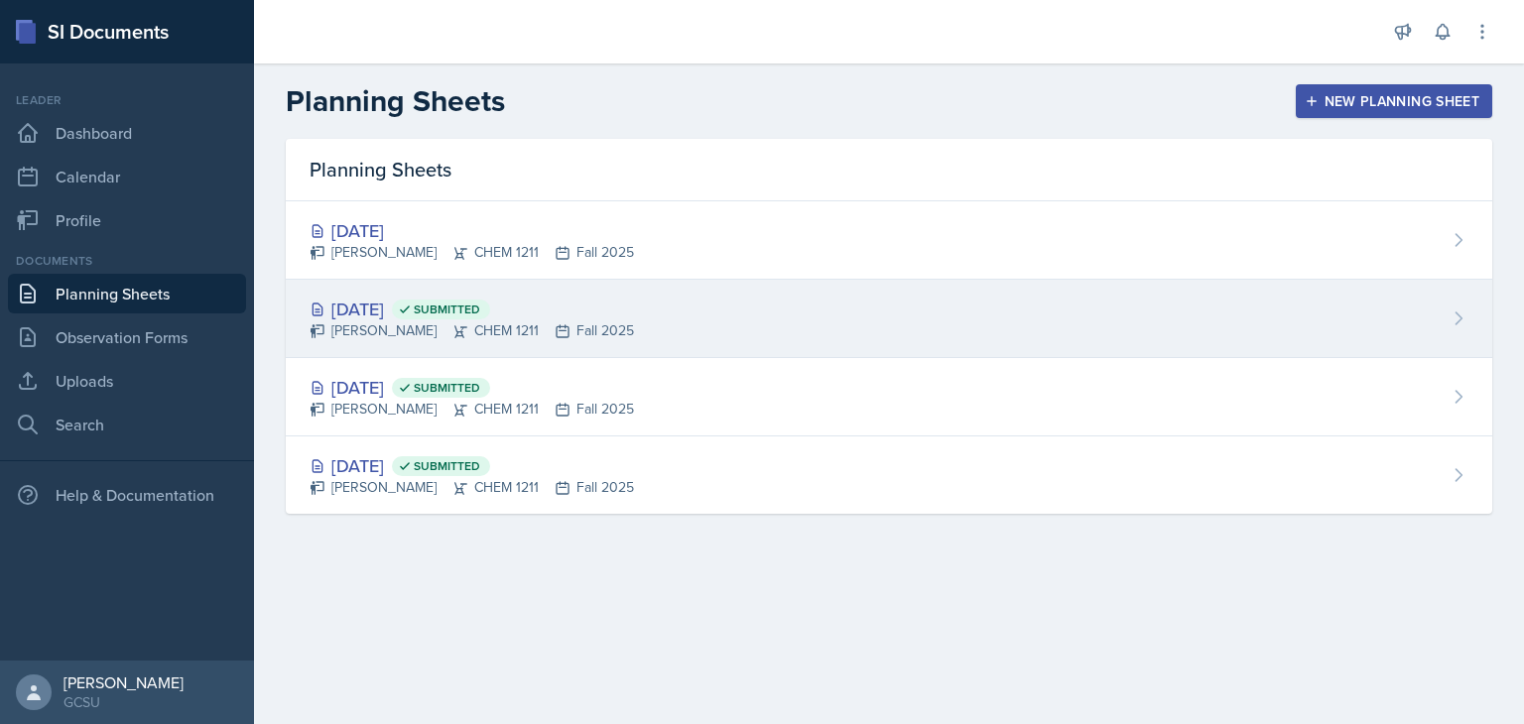
click at [463, 315] on div "[DATE] Submitted" at bounding box center [472, 309] width 324 height 27
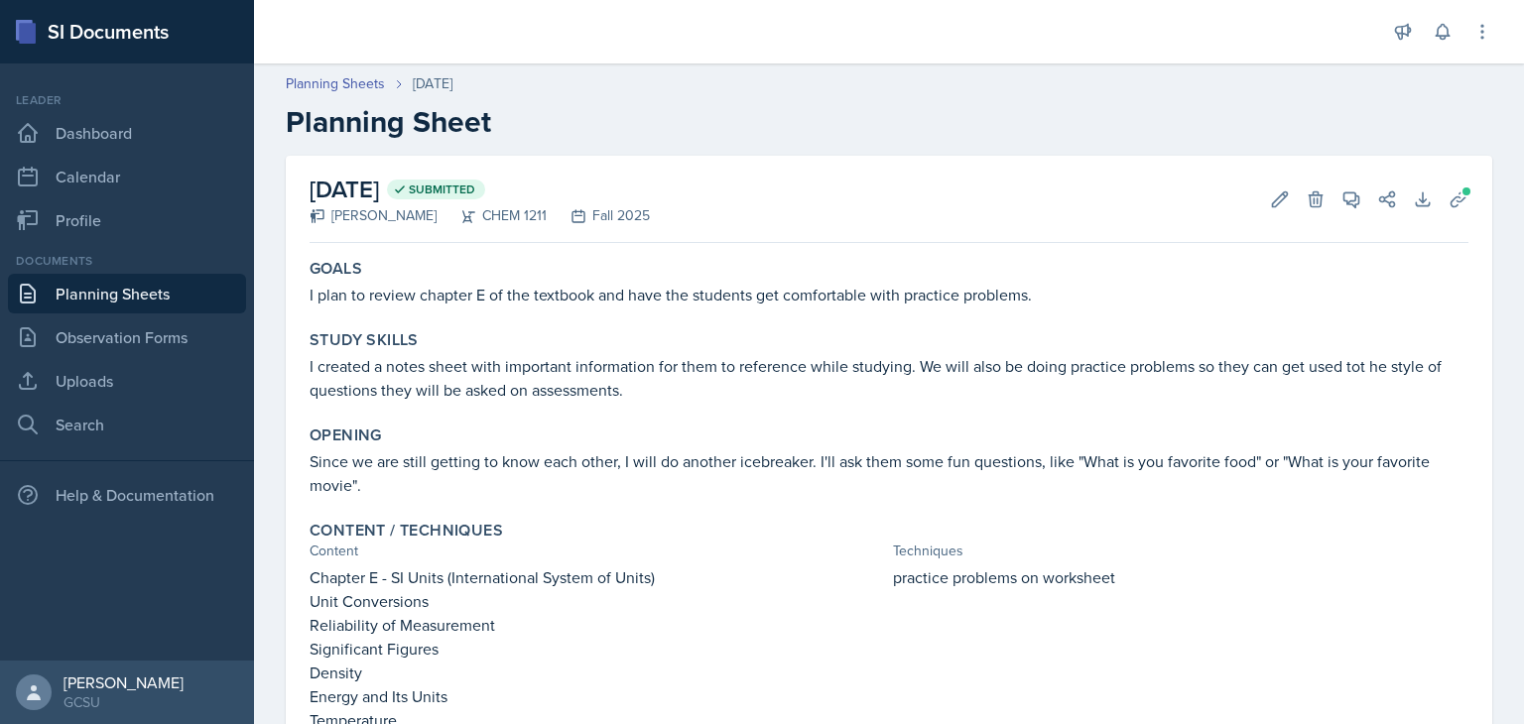
click at [733, 287] on p "I plan to review chapter E of the textbook and have the students get comfortabl…" at bounding box center [889, 295] width 1159 height 24
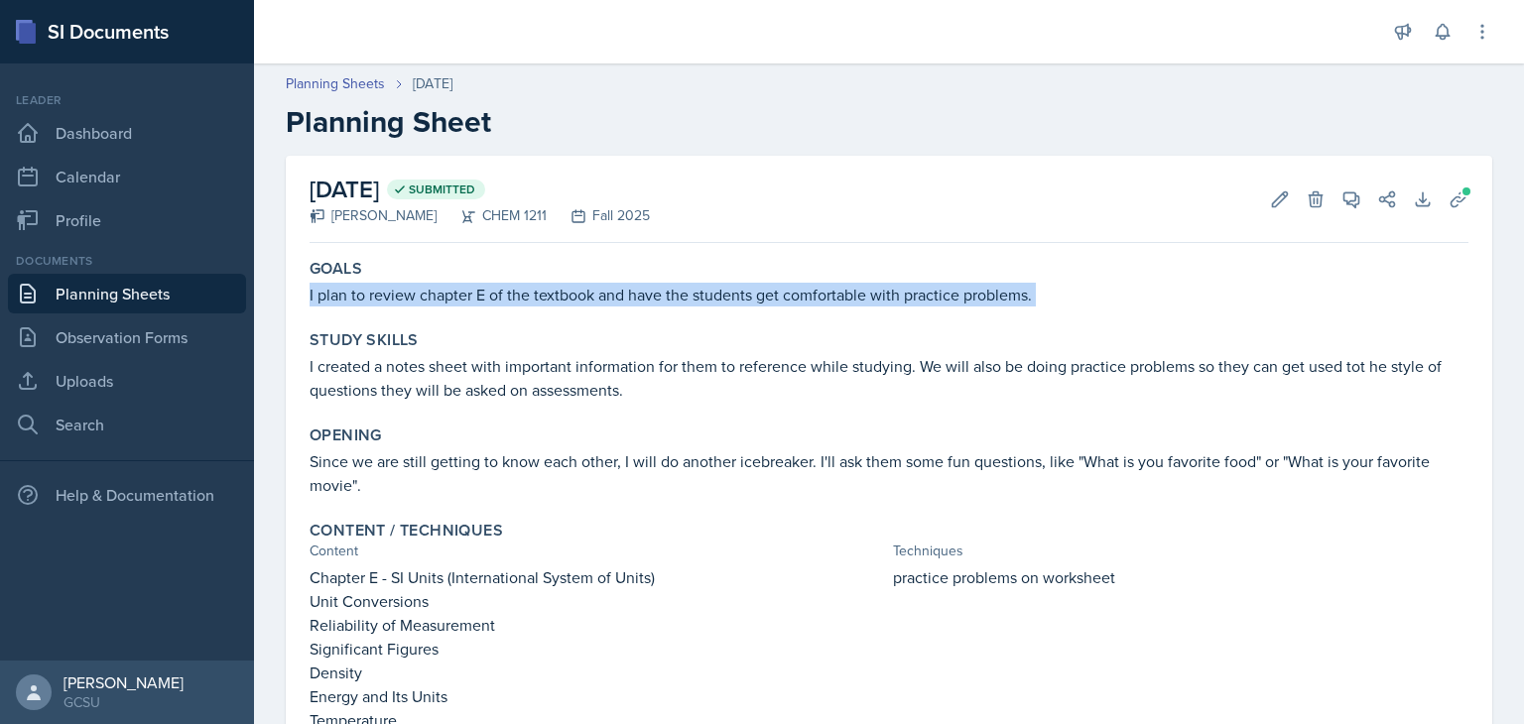
click at [733, 287] on p "I plan to review chapter E of the textbook and have the students get comfortabl…" at bounding box center [889, 295] width 1159 height 24
copy div "I plan to review chapter E of the textbook and have the students get comfortabl…"
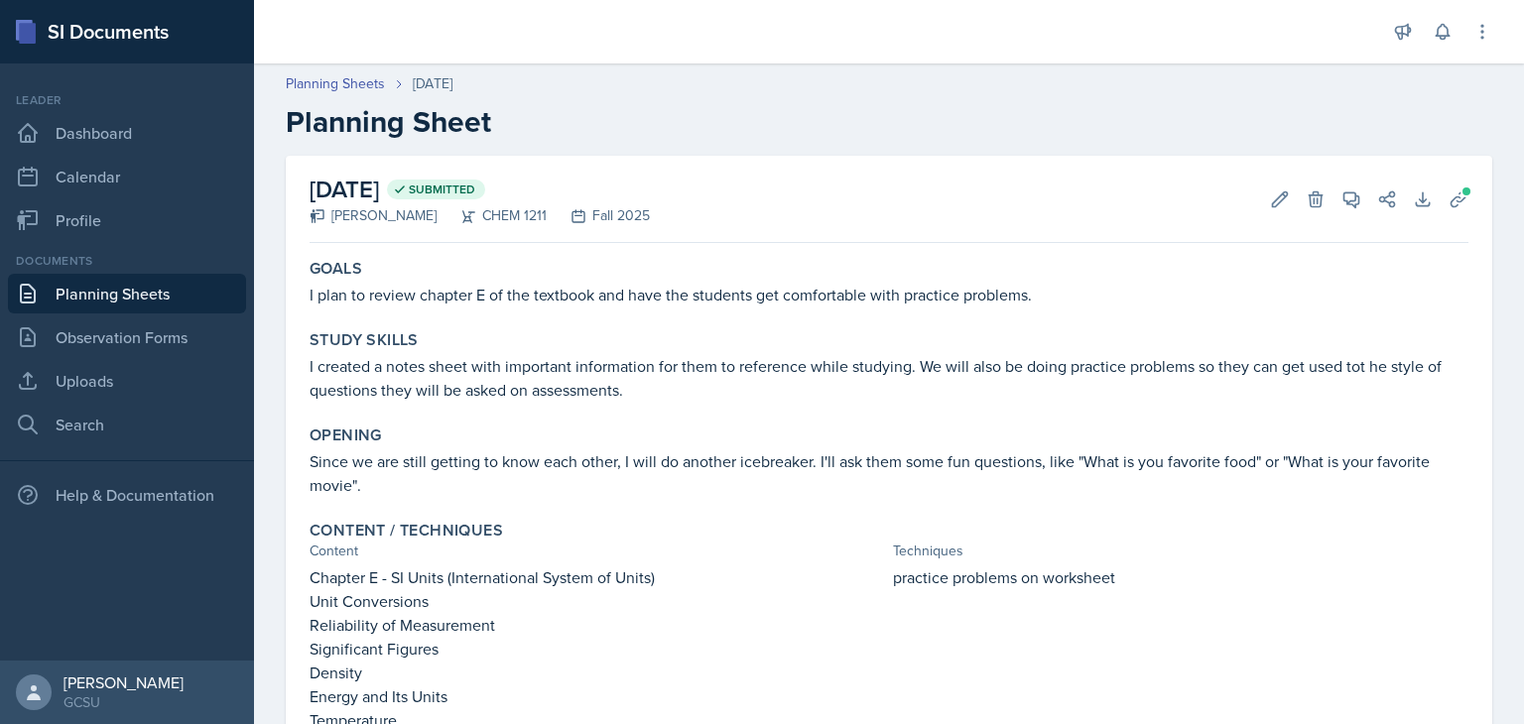
click at [530, 370] on p "I created a notes sheet with important information for them to reference while …" at bounding box center [889, 378] width 1159 height 48
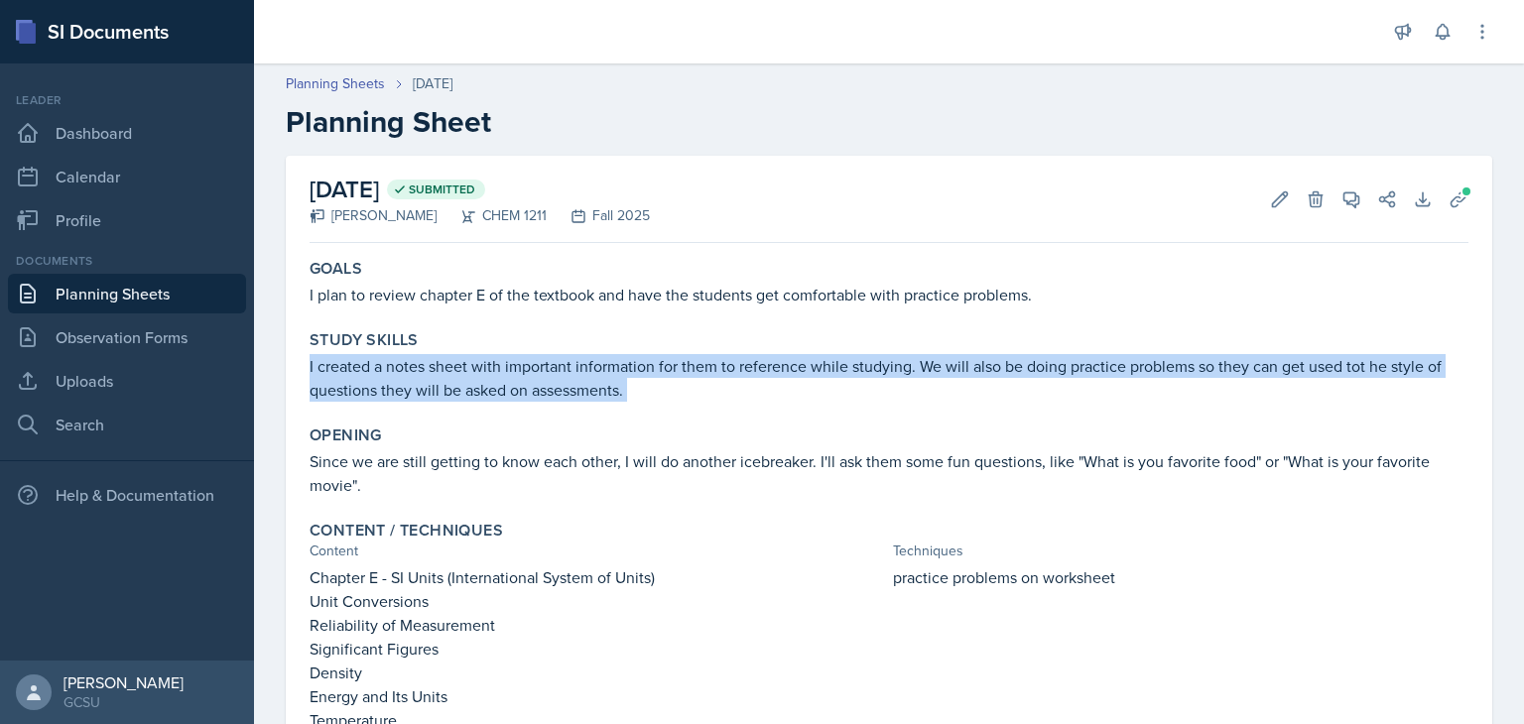
click at [530, 370] on p "I created a notes sheet with important information for them to reference while …" at bounding box center [889, 378] width 1159 height 48
copy div "I created a notes sheet with important information for them to reference while …"
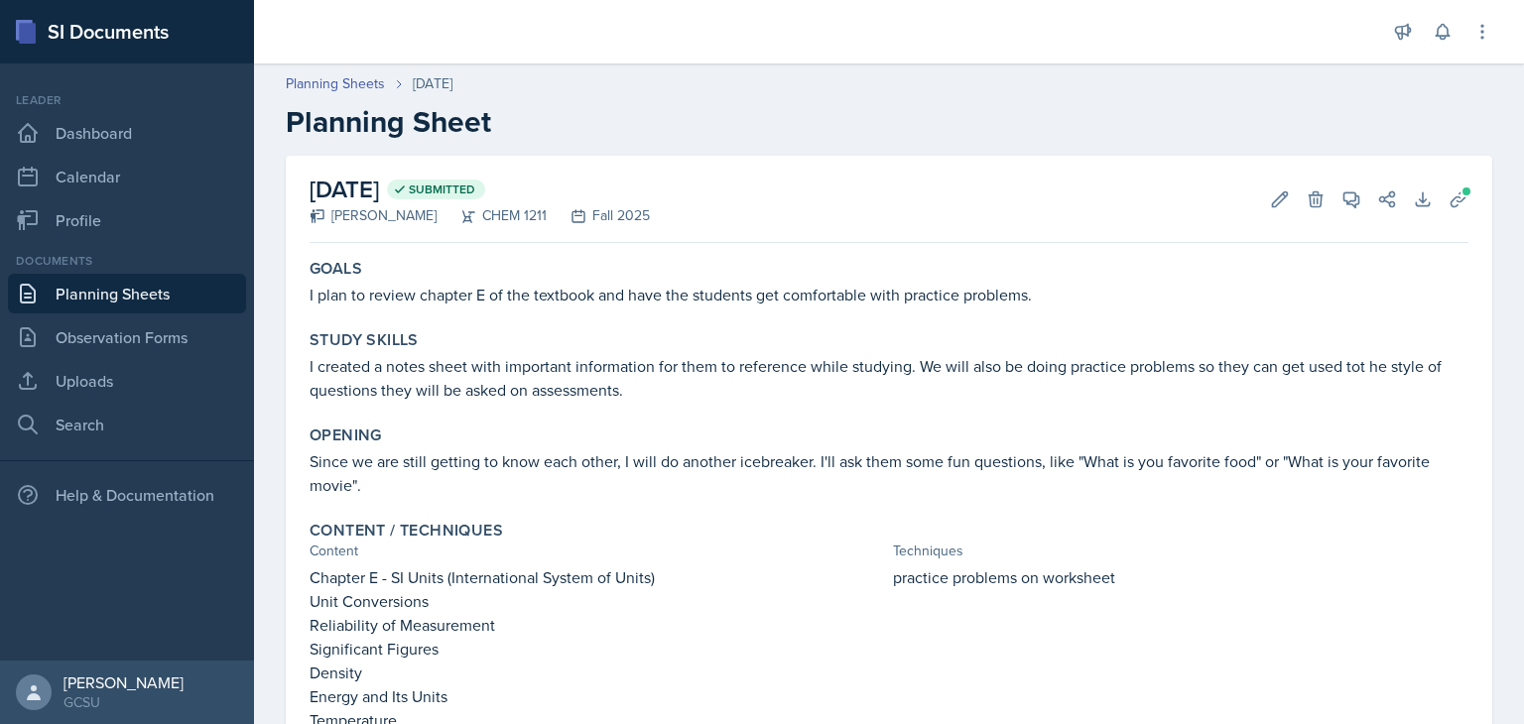
click at [544, 463] on p "Since we are still getting to know each other, I will do another icebreaker. I'…" at bounding box center [889, 473] width 1159 height 48
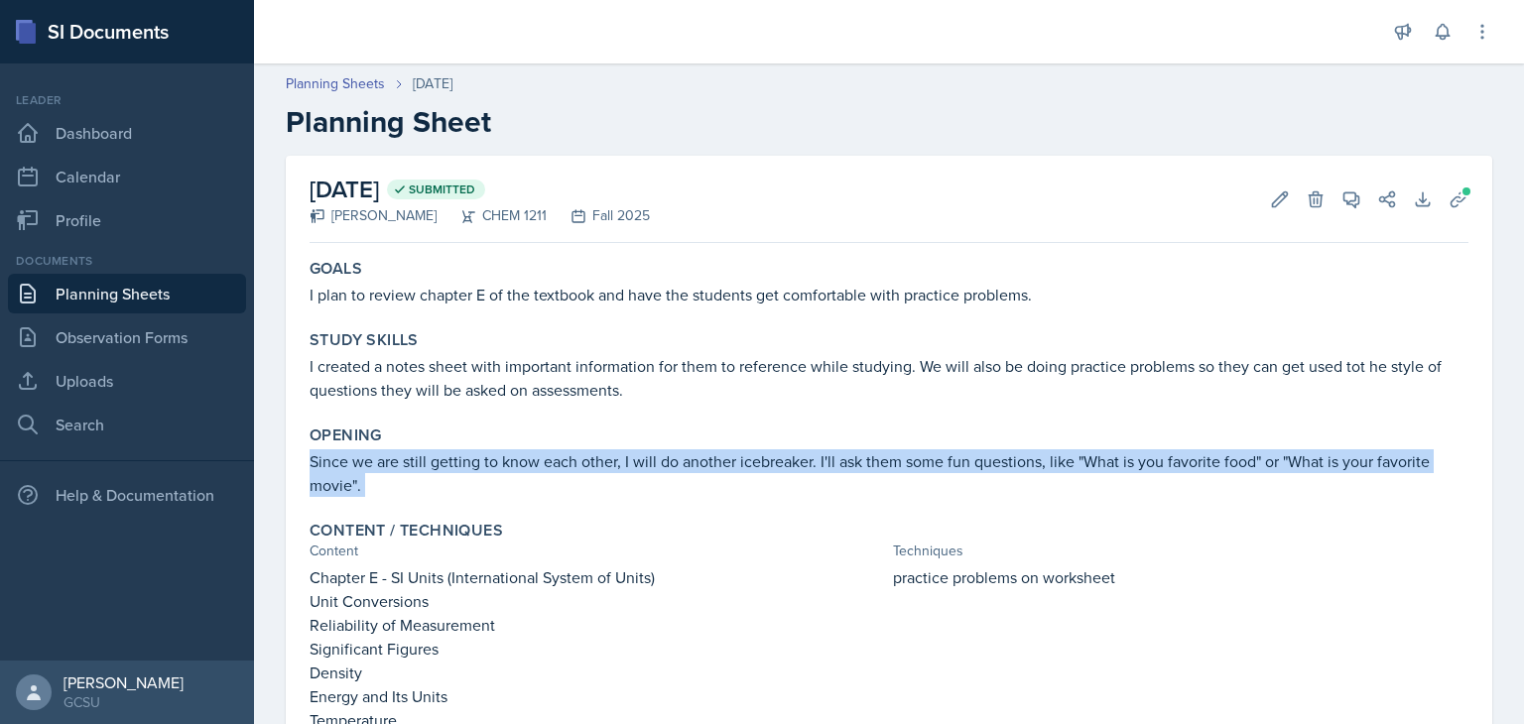
click at [544, 463] on p "Since we are still getting to know each other, I will do another icebreaker. I'…" at bounding box center [889, 473] width 1159 height 48
copy div "Since we are still getting to know each other, I will do another icebreaker. I'…"
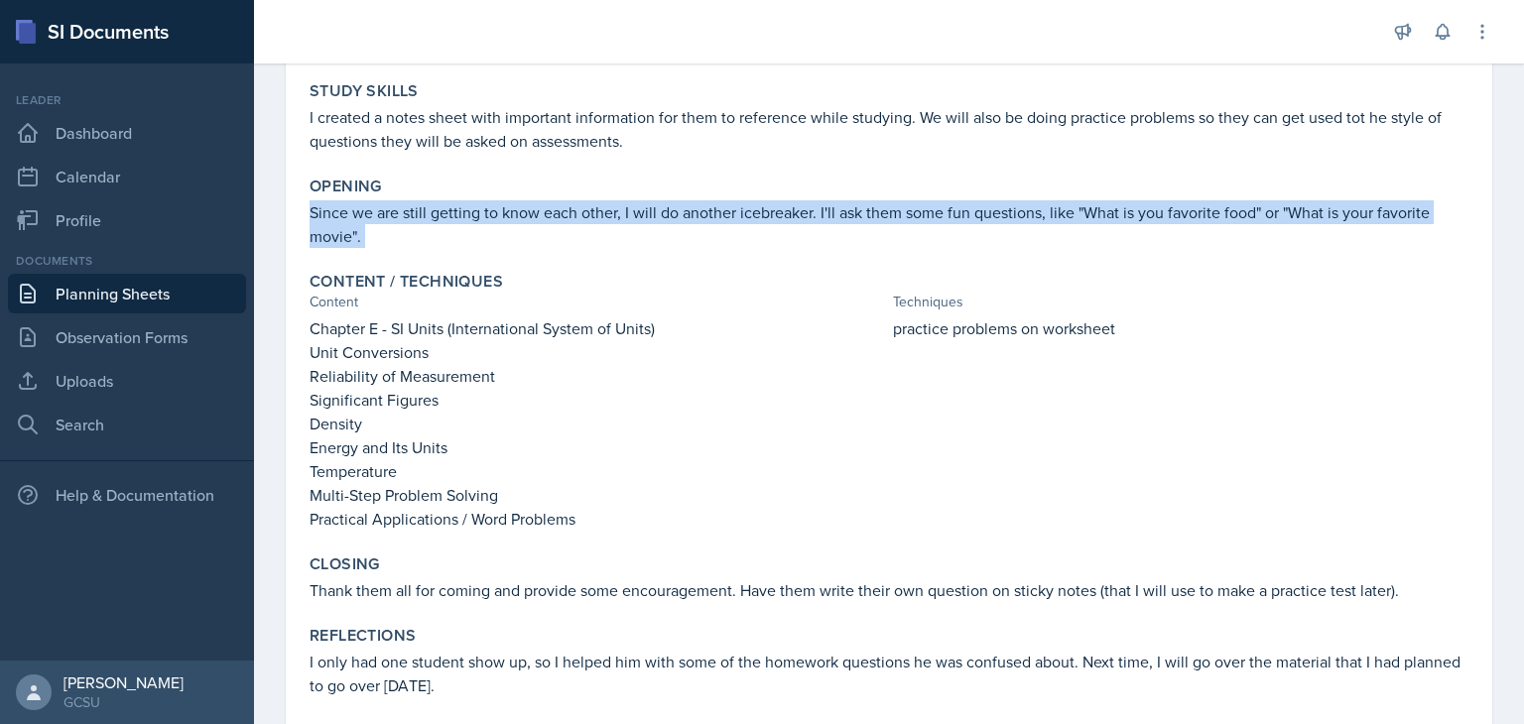
scroll to position [253, 0]
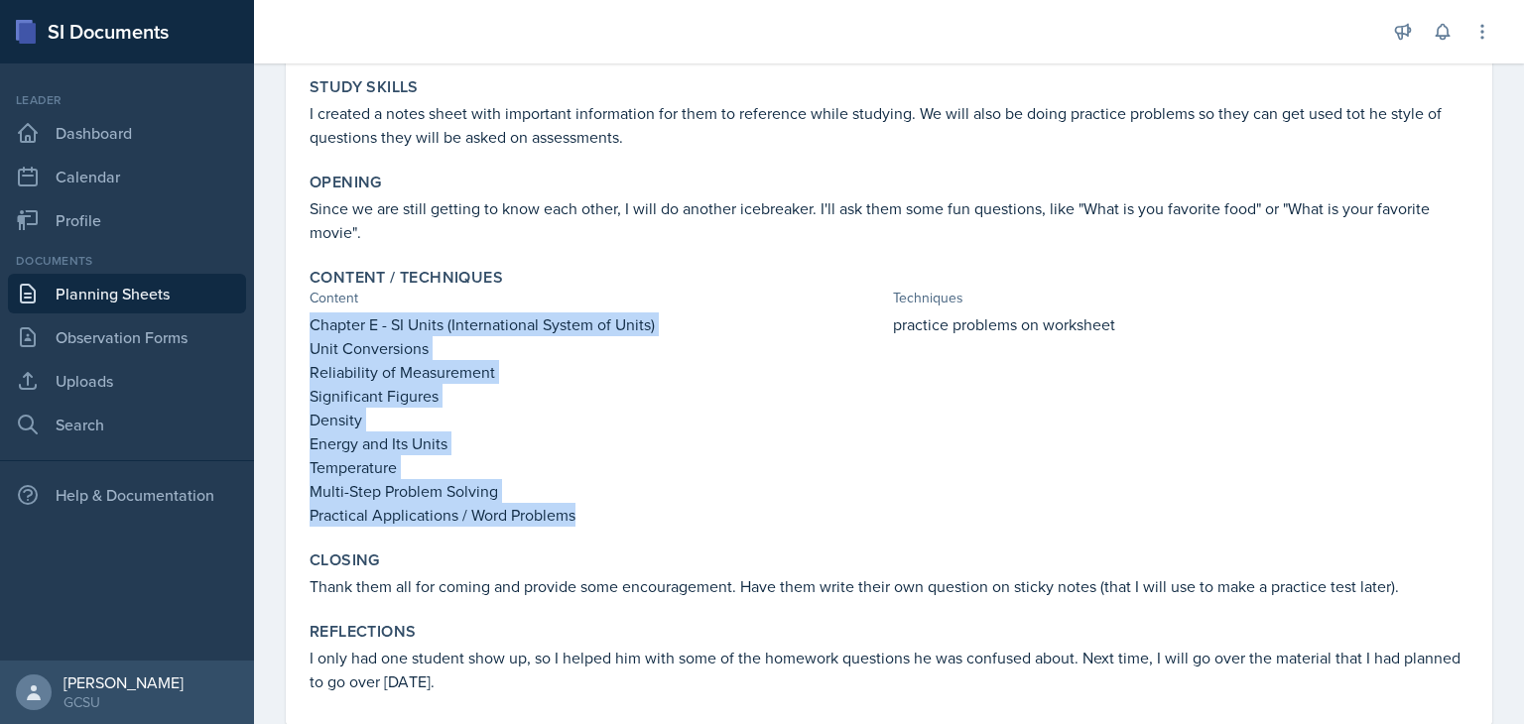
drag, startPoint x: 579, startPoint y: 507, endPoint x: 310, endPoint y: 320, distance: 328.1
click at [310, 320] on div "Chapter E - SI Units (International System of Units) Unit Conversions Reliabili…" at bounding box center [598, 420] width 576 height 214
copy div "Chapter E - SI Units (International System of Units) Unit Conversions Reliabili…"
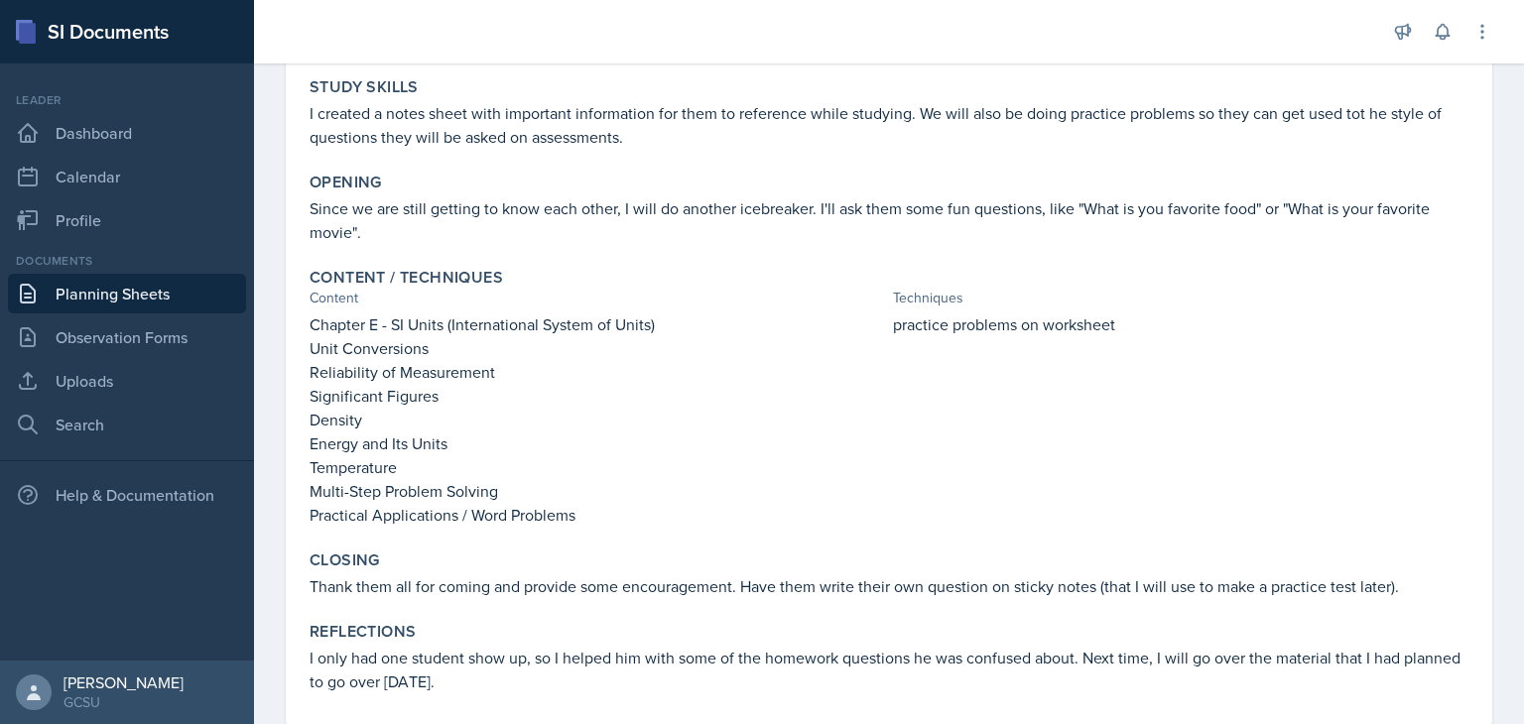
click at [1043, 326] on p "practice problems on worksheet" at bounding box center [1181, 325] width 576 height 24
copy div "practice problems on worksheet"
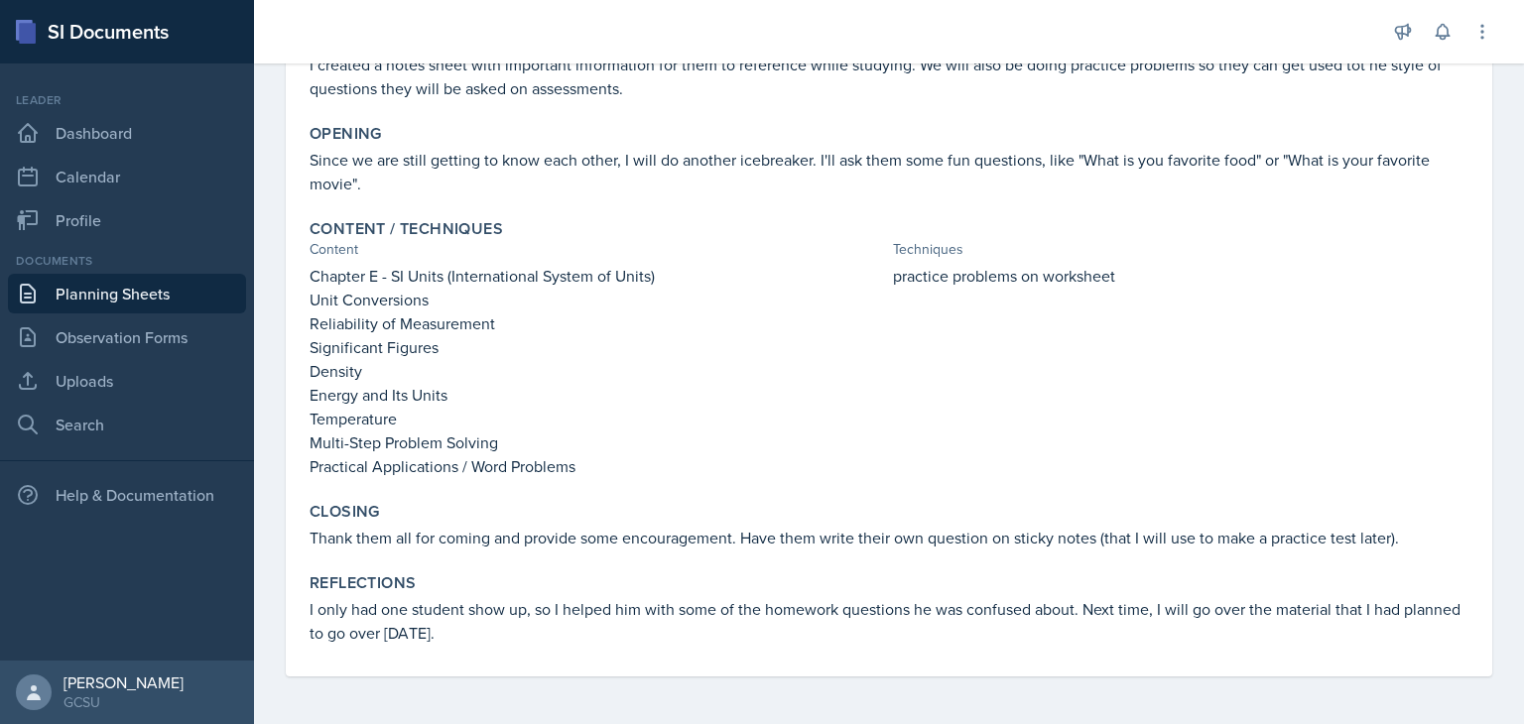
click at [579, 537] on p "Thank them all for coming and provide some encouragement. Have them write their…" at bounding box center [889, 538] width 1159 height 24
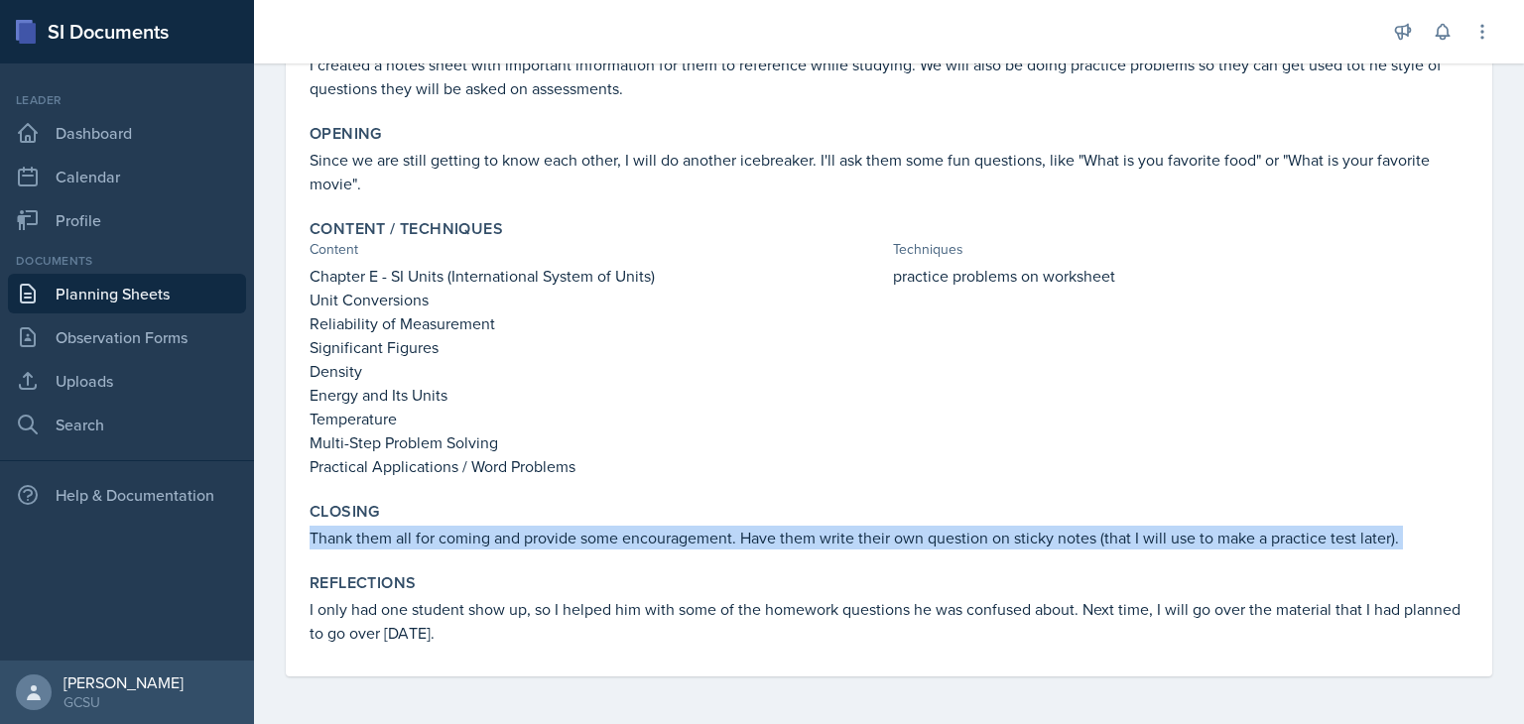
click at [579, 537] on p "Thank them all for coming and provide some encouragement. Have them write their…" at bounding box center [889, 538] width 1159 height 24
copy div "Thank them all for coming and provide some encouragement. Have them write their…"
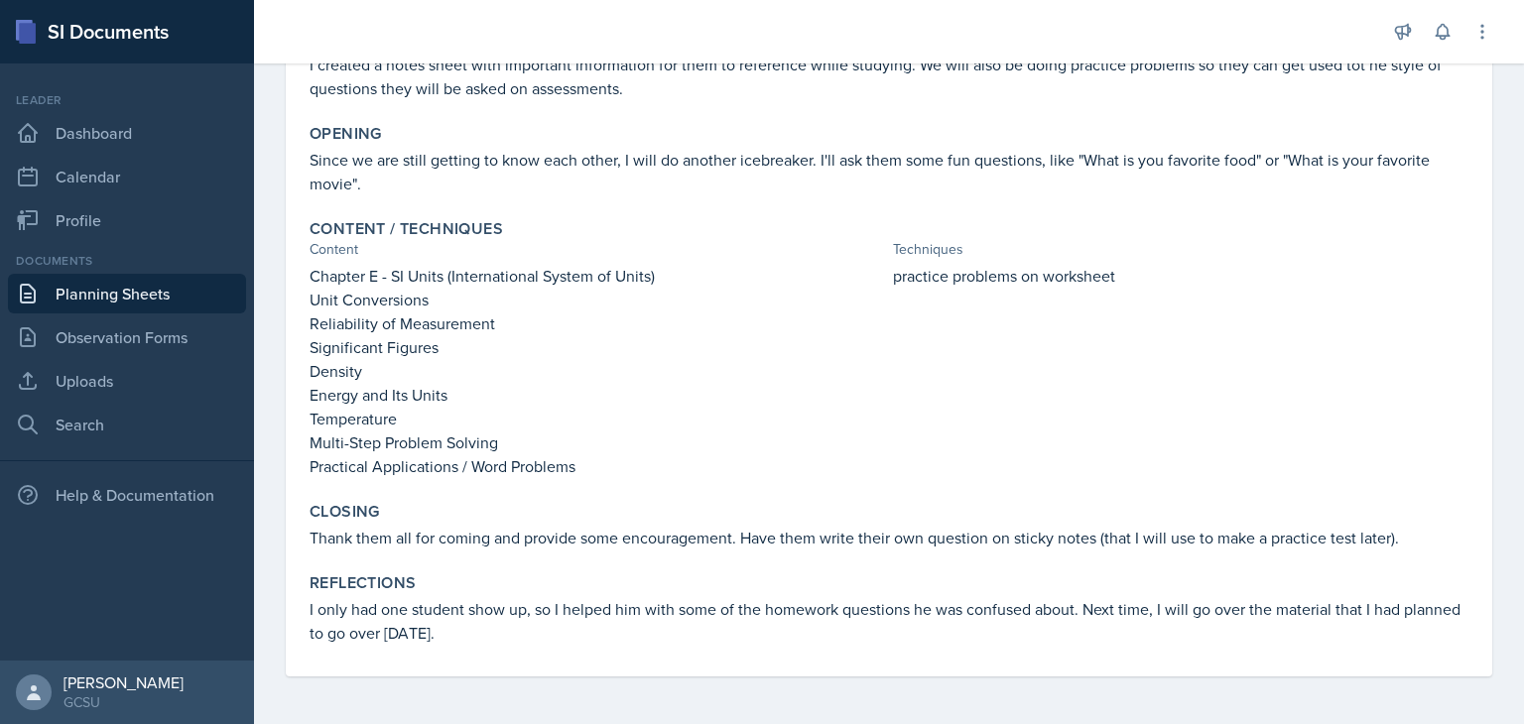
click at [544, 612] on p "I only had one student show up, so I helped him with some of the homework quest…" at bounding box center [889, 621] width 1159 height 48
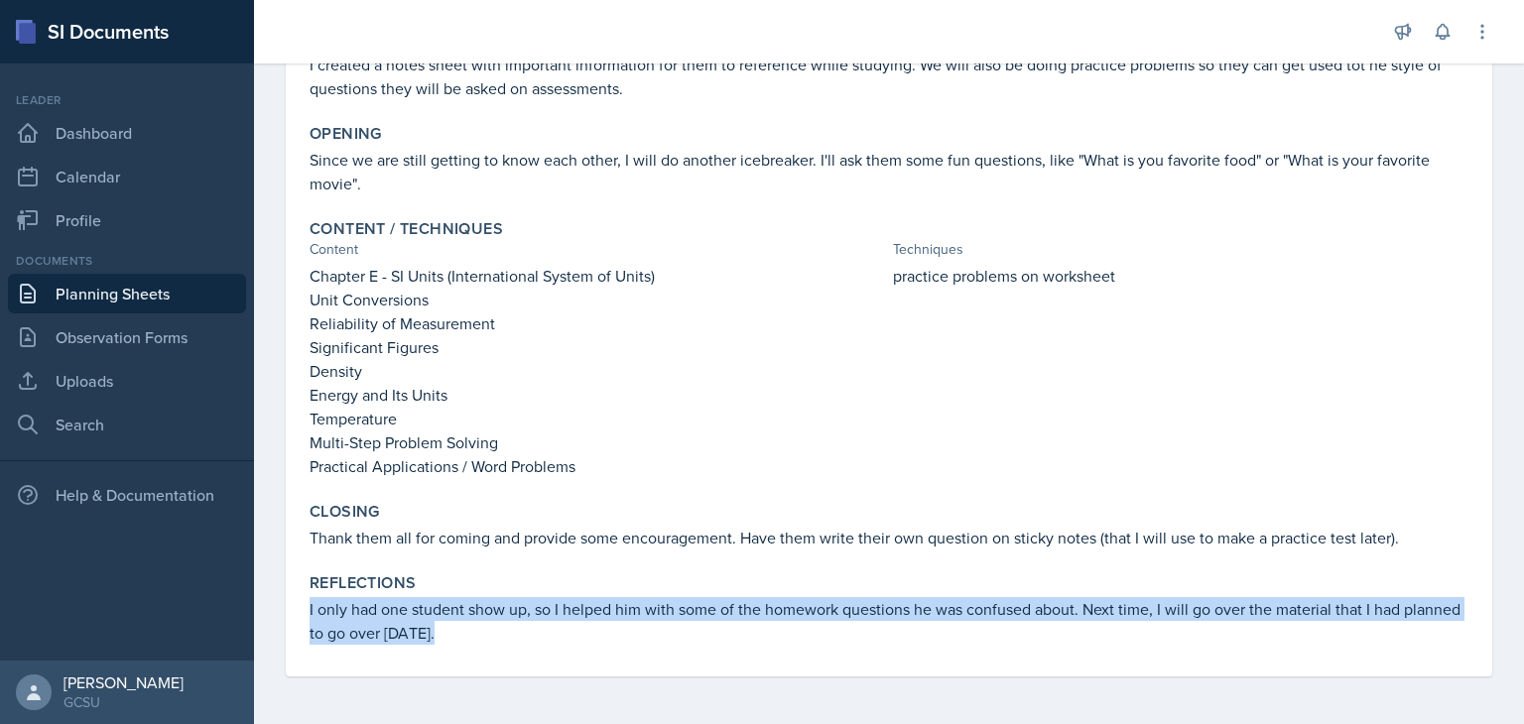
click at [544, 612] on p "I only had one student show up, so I helped him with some of the homework quest…" at bounding box center [889, 621] width 1159 height 48
copy div "I only had one student show up, so I helped him with some of the homework quest…"
